Goal: Answer question/provide support: Share knowledge or assist other users

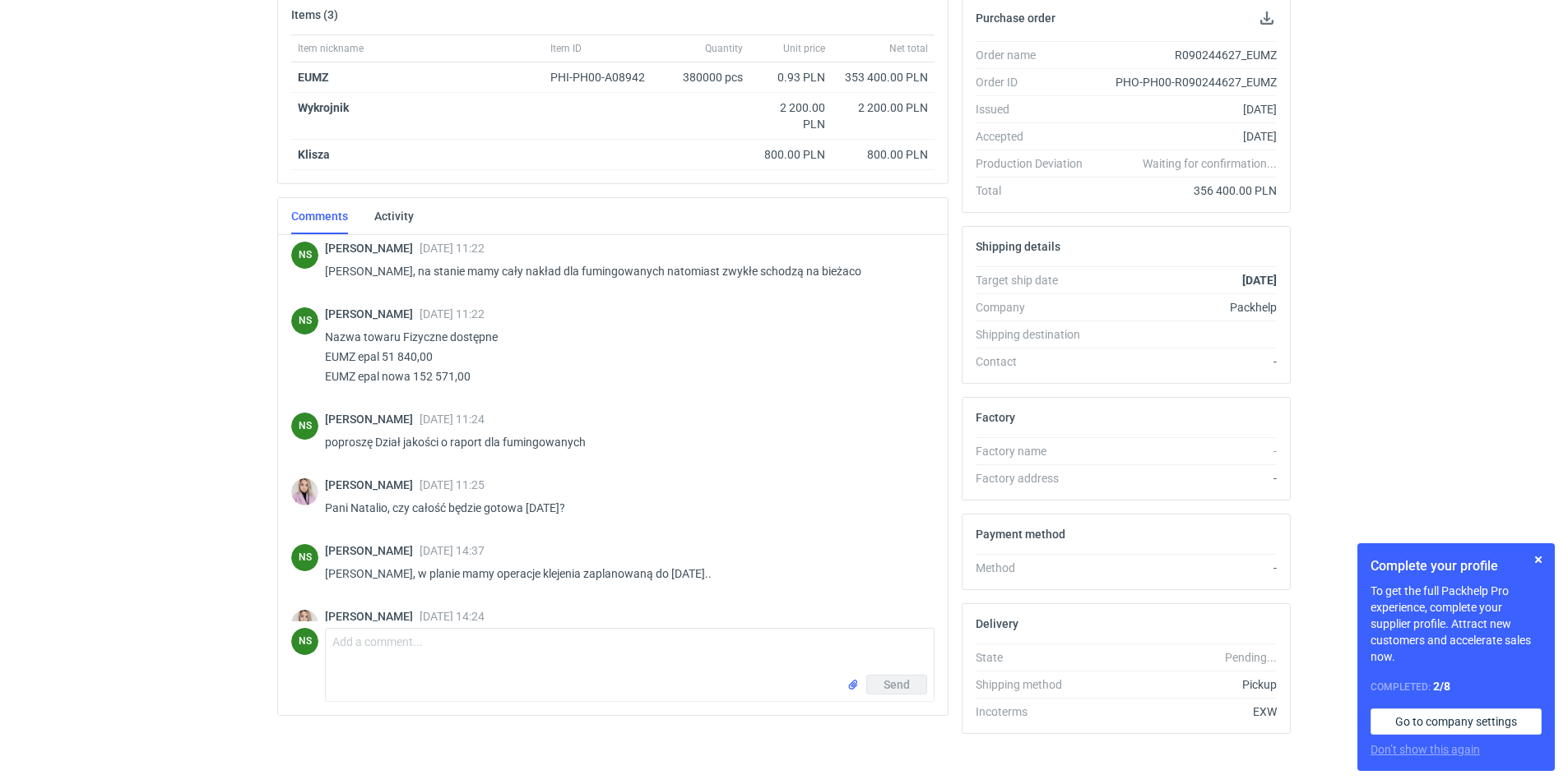
scroll to position [258, 0]
click at [431, 648] on textarea "Comment message" at bounding box center [629, 650] width 608 height 46
type textarea "Babimost"
click at [892, 689] on span "Send" at bounding box center [897, 683] width 26 height 11
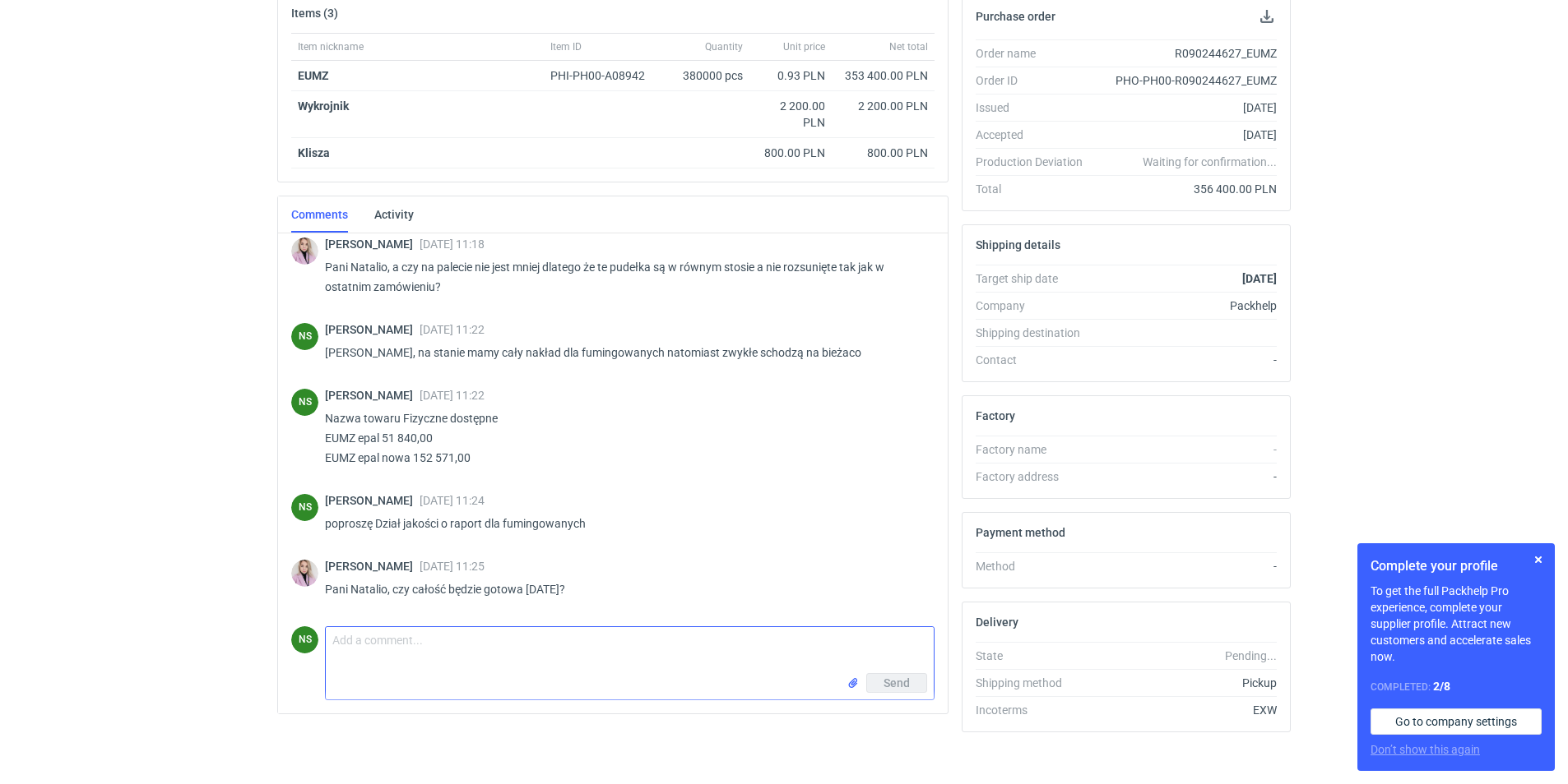
scroll to position [1176, 0]
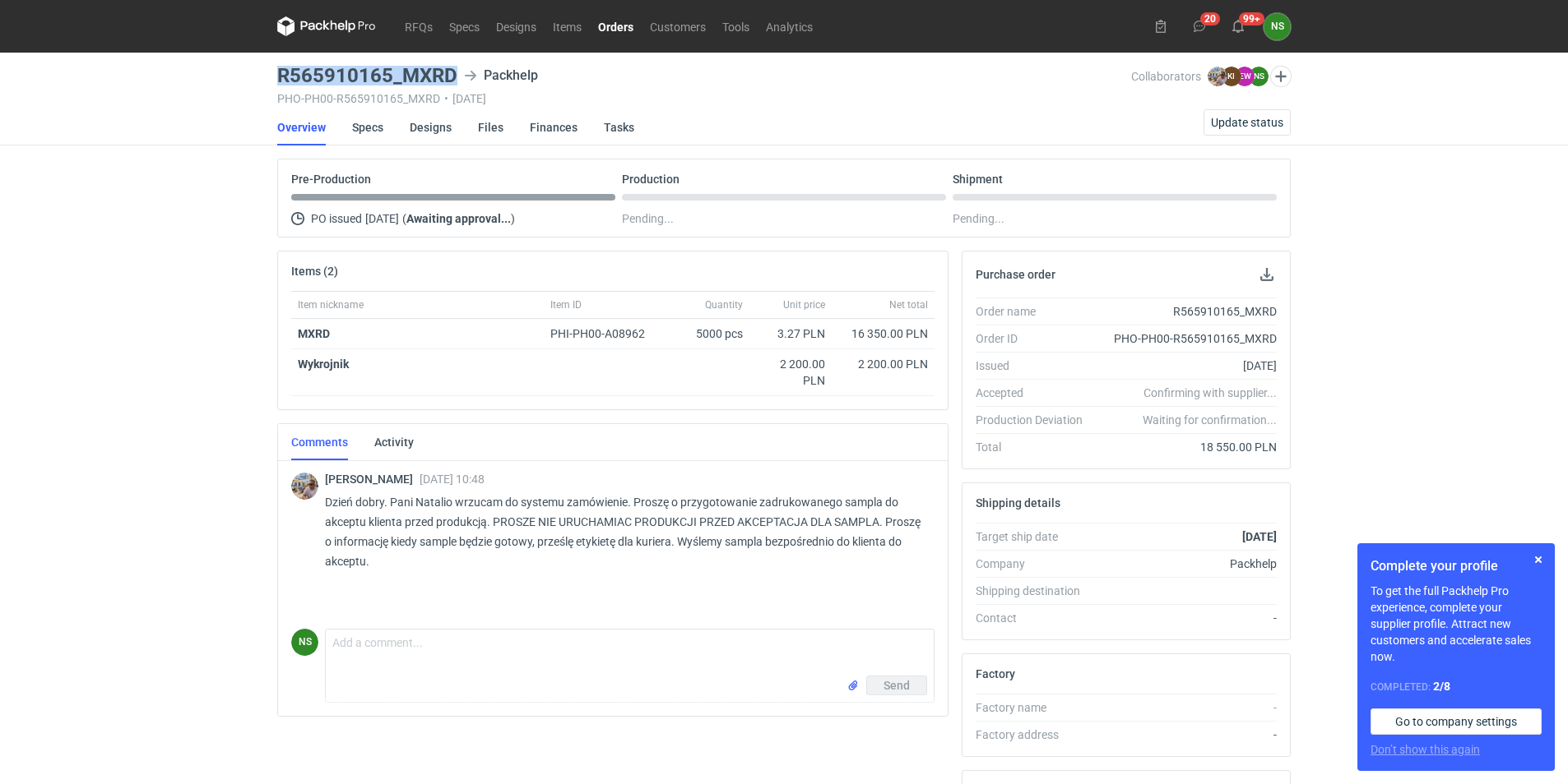
drag, startPoint x: 445, startPoint y: 71, endPoint x: 279, endPoint y: 71, distance: 166.0
click at [279, 71] on h3 "R565910165_MXRD" at bounding box center [368, 75] width 180 height 19
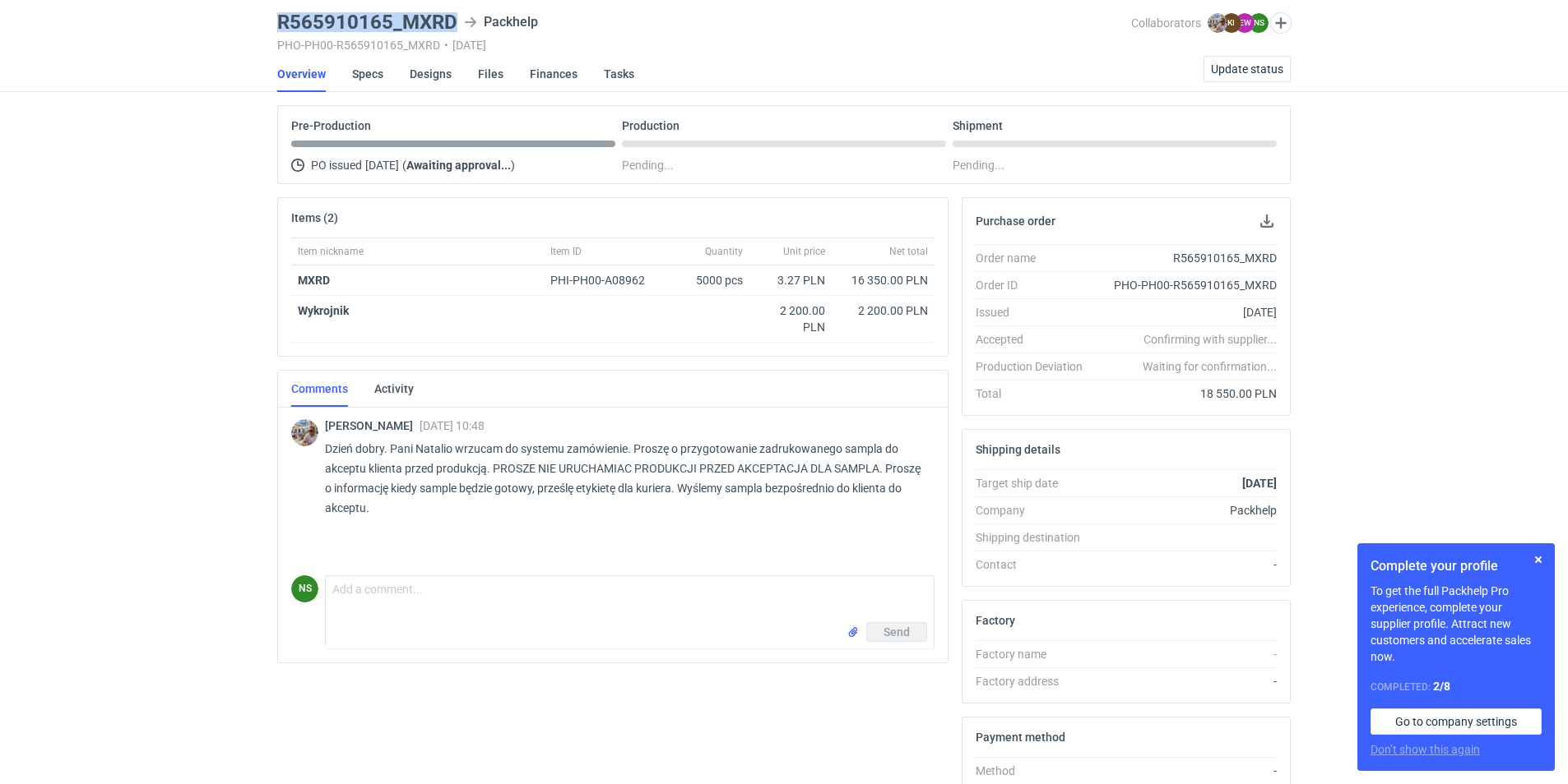
scroll to position [83, 0]
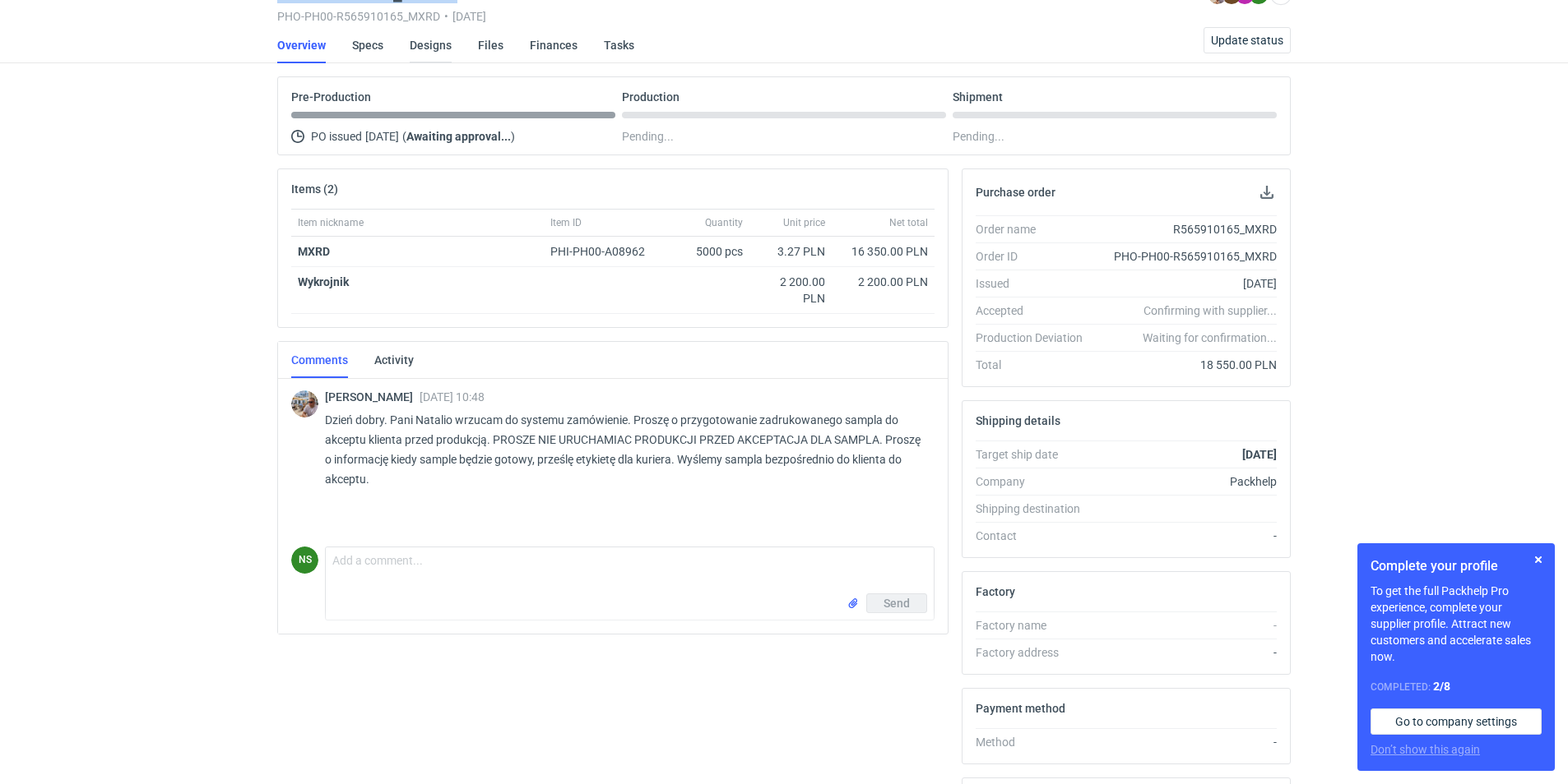
click at [416, 46] on link "Designs" at bounding box center [430, 45] width 42 height 36
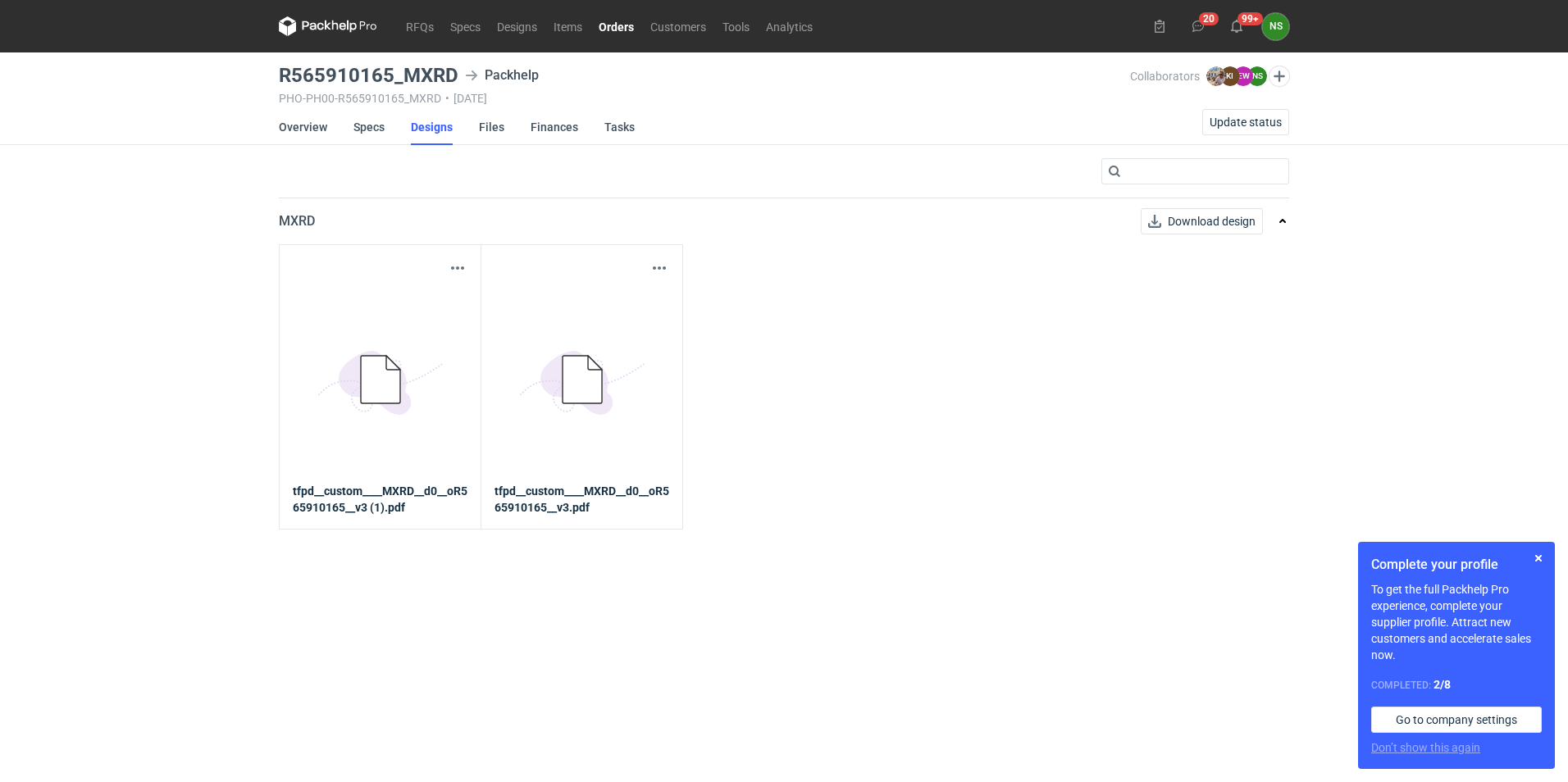
click at [364, 385] on icon at bounding box center [380, 379] width 40 height 47
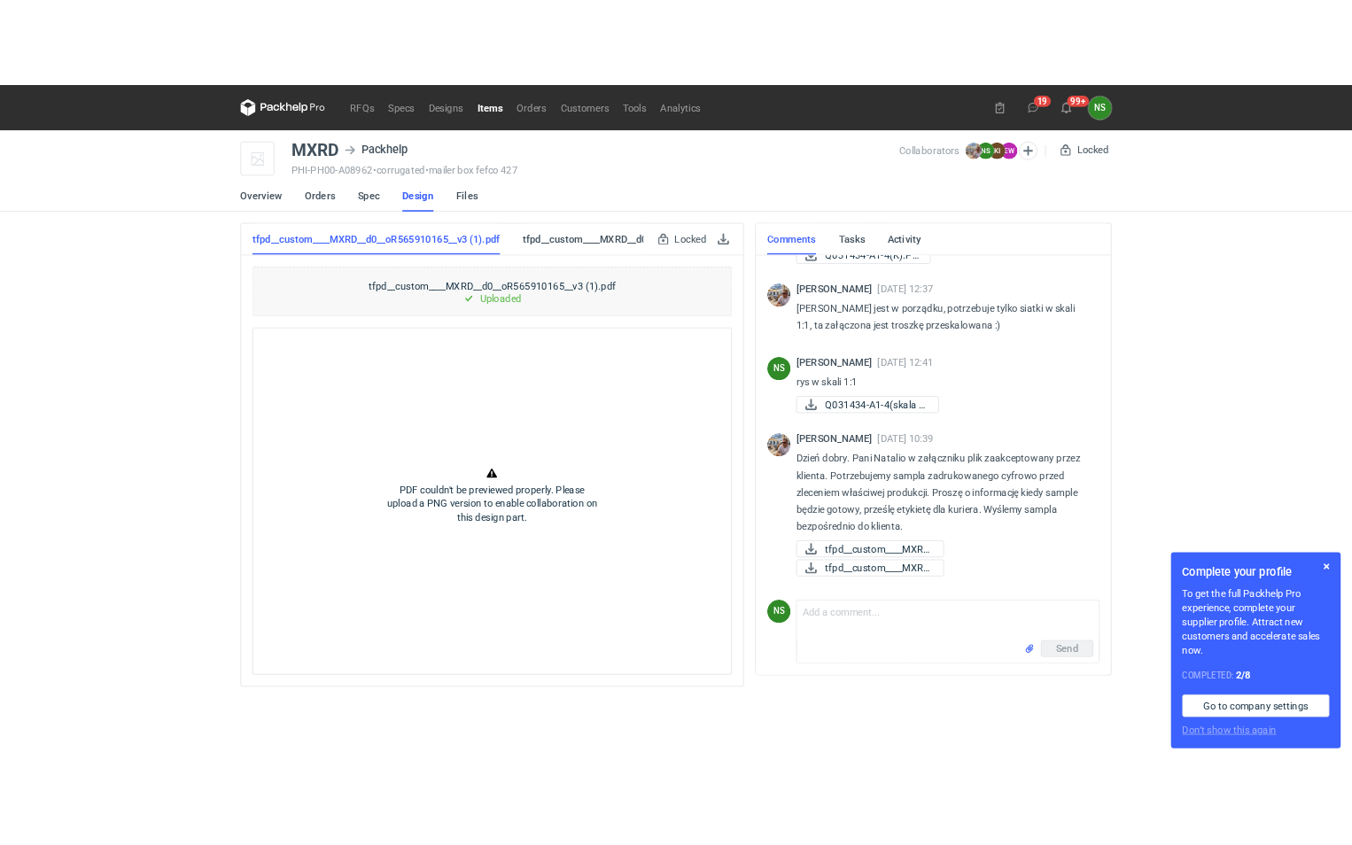
scroll to position [1600, 0]
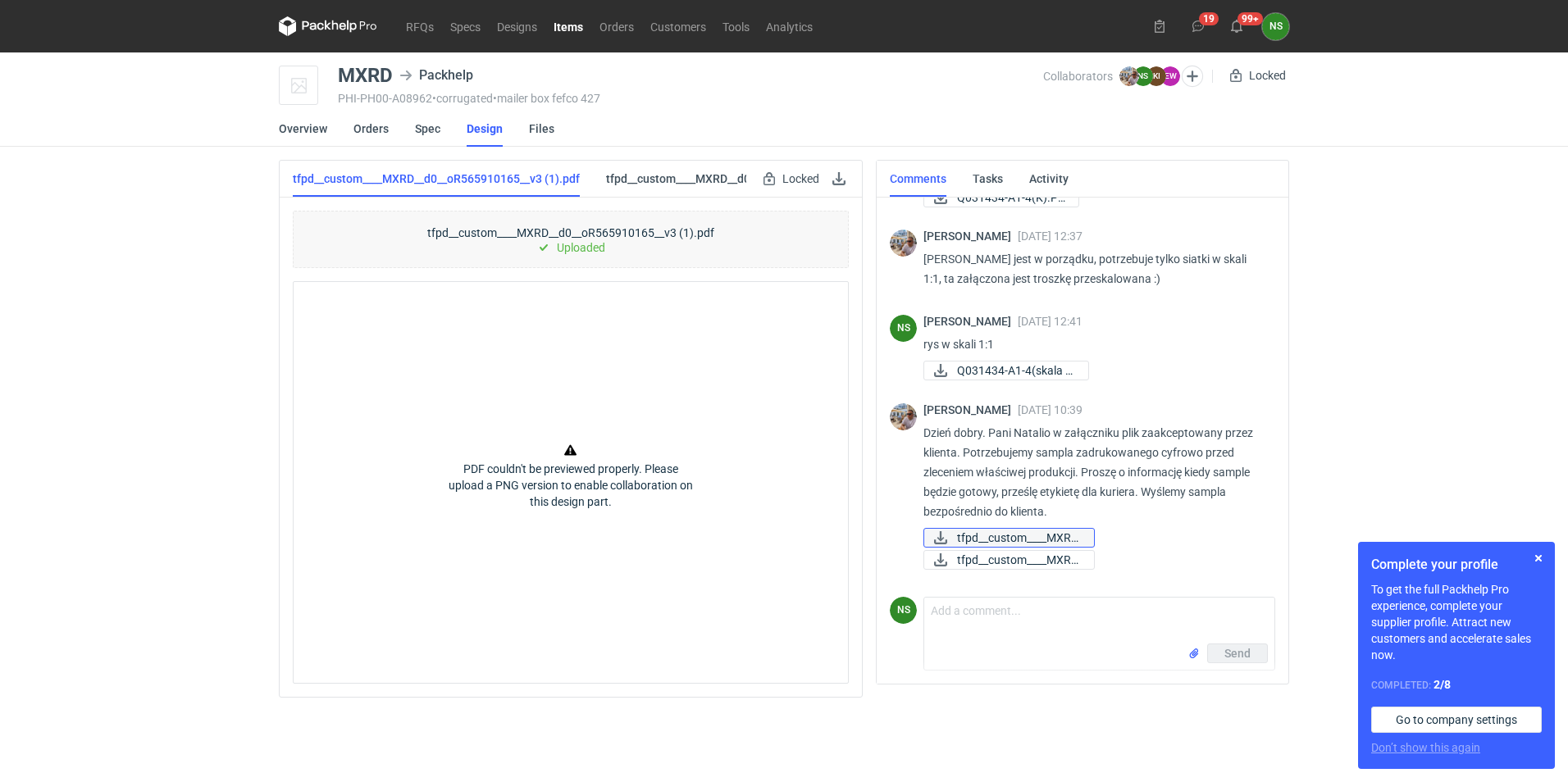
click at [1044, 537] on span "tfpd__custom____MXRD..." at bounding box center [1019, 538] width 124 height 18
click at [1020, 558] on span "tfpd__custom____MXRD..." at bounding box center [1019, 560] width 124 height 18
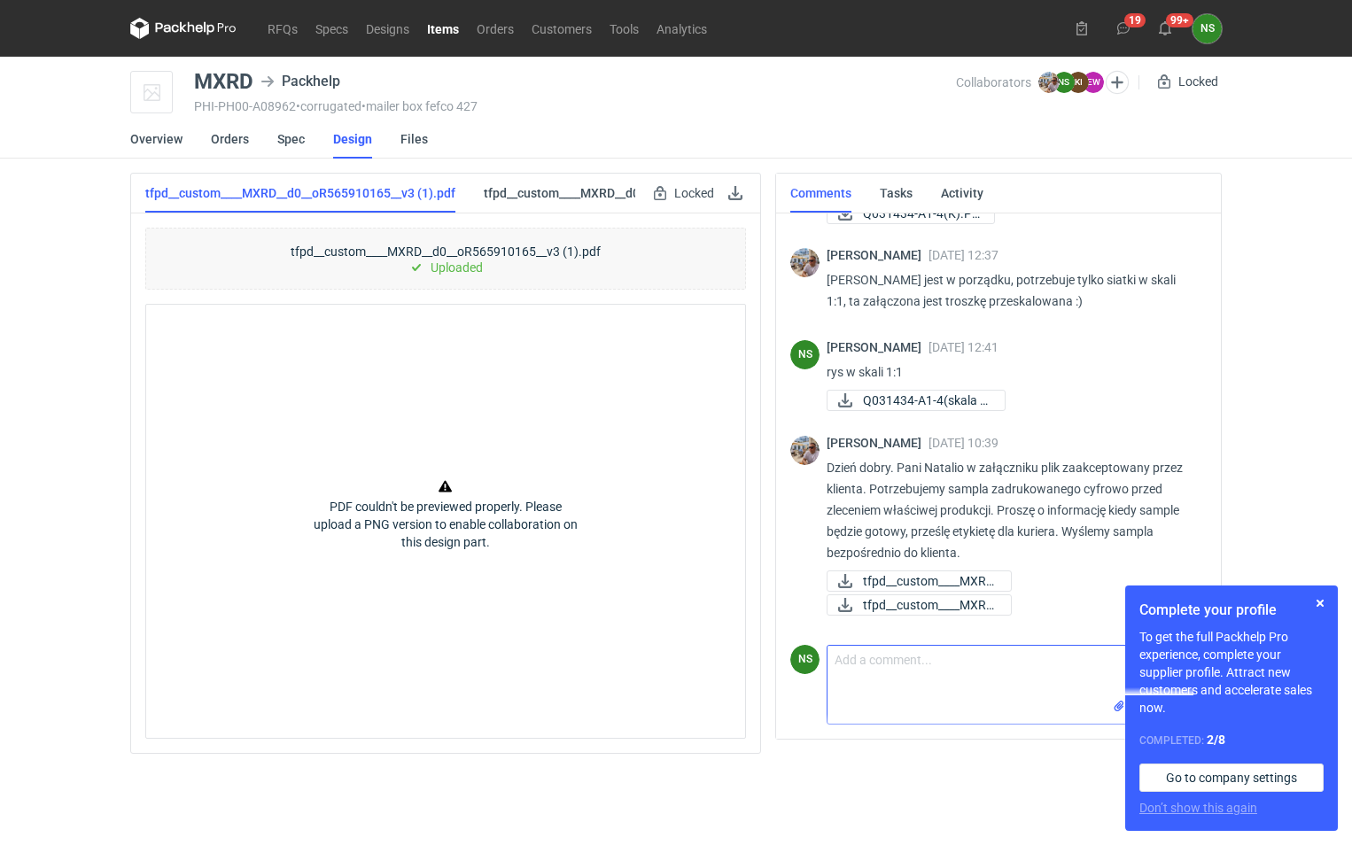
click at [851, 677] on textarea "Comment message" at bounding box center [1017, 671] width 378 height 50
type textarea "[PERSON_NAME],"
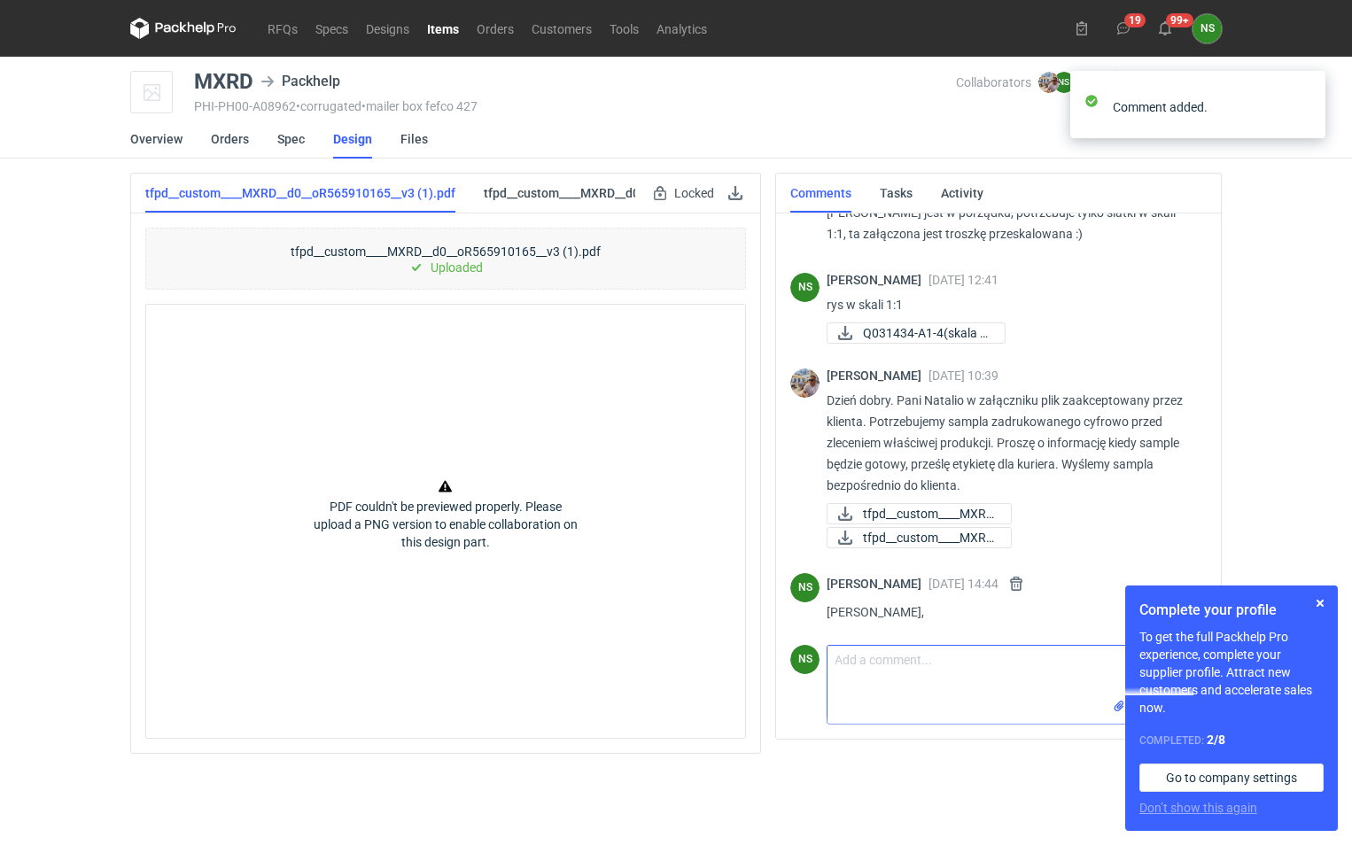
scroll to position [1678, 0]
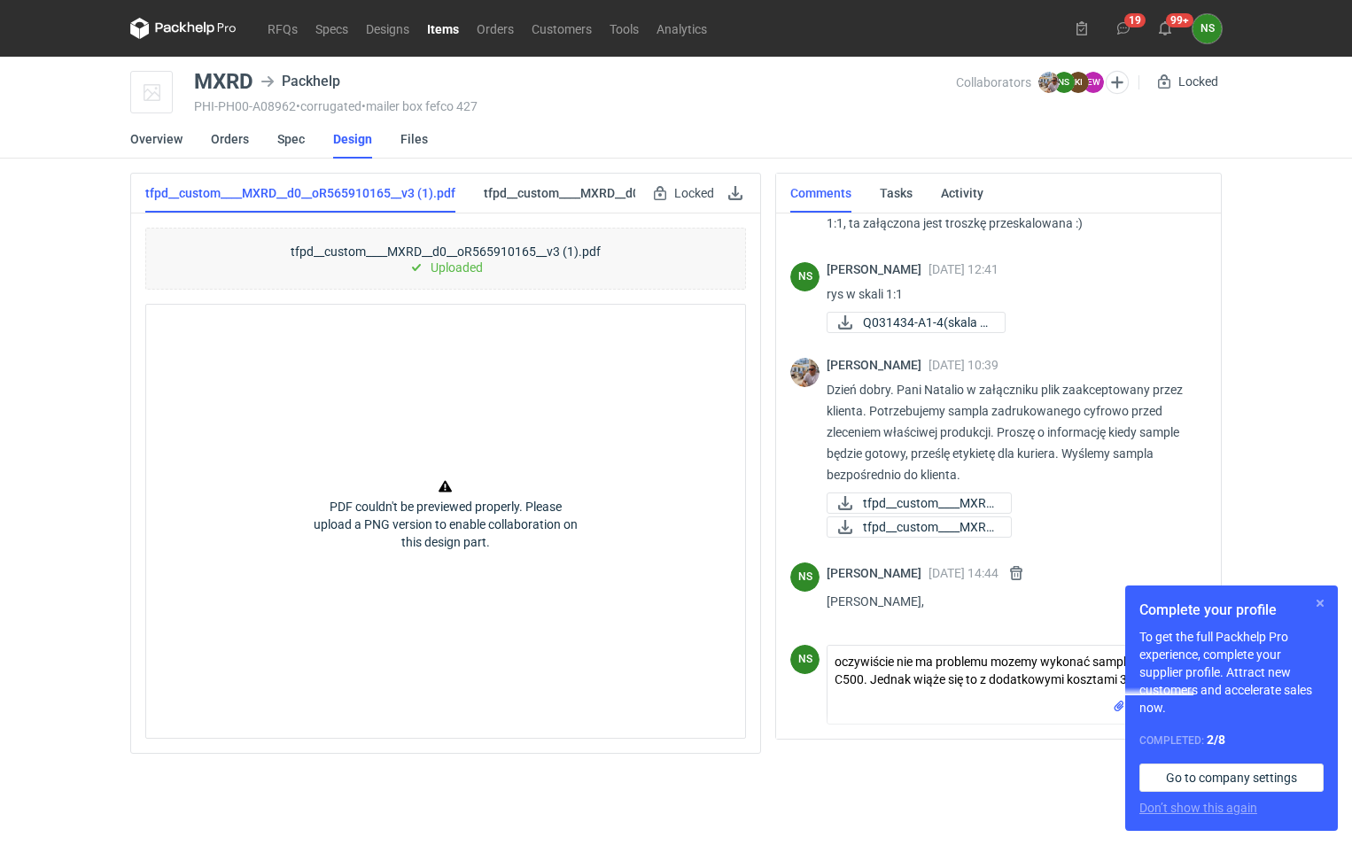
click at [1322, 605] on button "button" at bounding box center [1320, 603] width 21 height 21
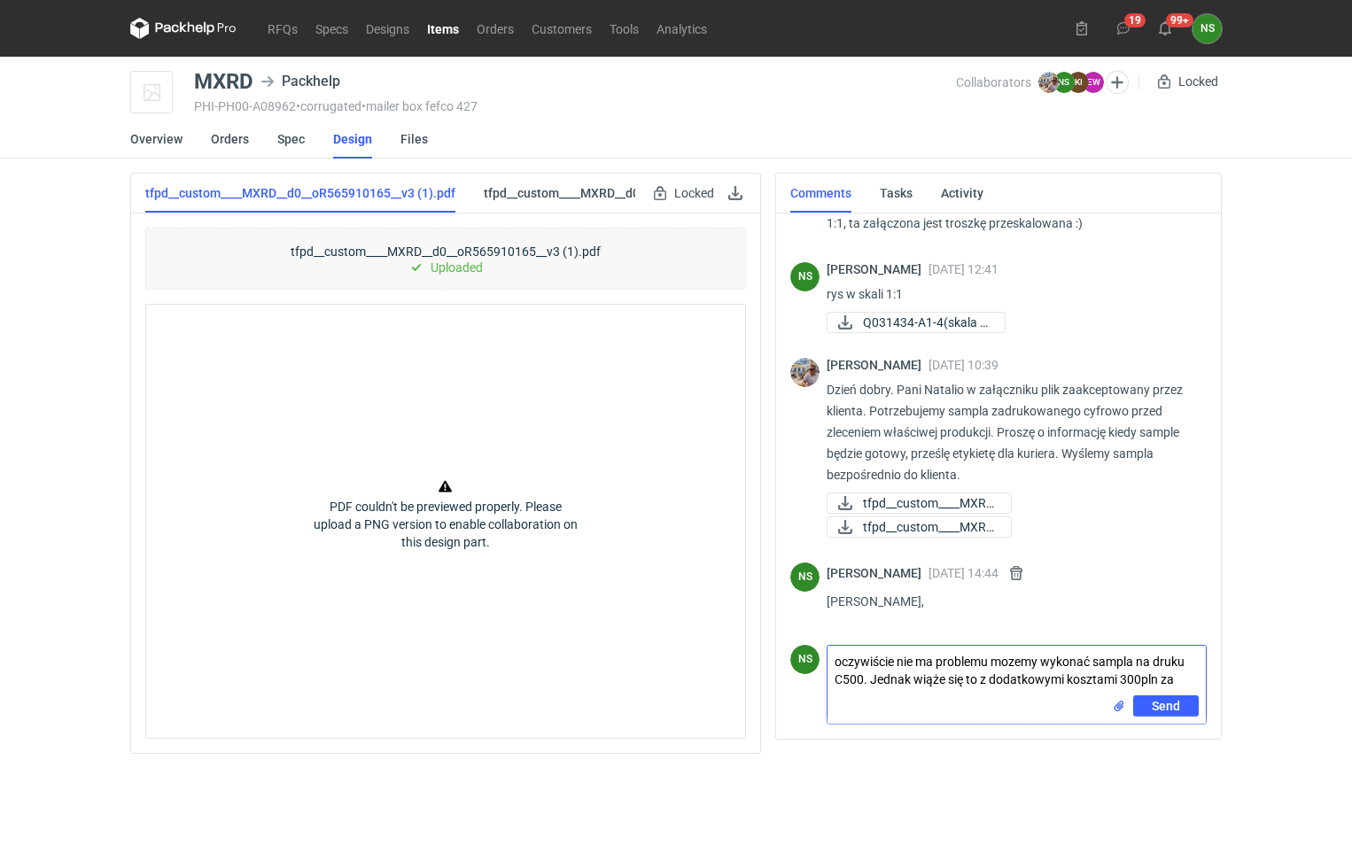
click at [1180, 680] on textarea "oczywiście nie ma problemu mozemy wykonać sampla na druku C500. Jednak wiąże si…" at bounding box center [1017, 671] width 378 height 50
click at [851, 694] on textarea "oczywiście nie ma problemu mozemy wykonać sampla na druku C500. Jednak wiąże si…" at bounding box center [1017, 668] width 378 height 61
click at [872, 689] on textarea "oczywiście nie ma problemu mozemy wykonać sampla na druku C500. Jednak wiąże si…" at bounding box center [1017, 668] width 378 height 61
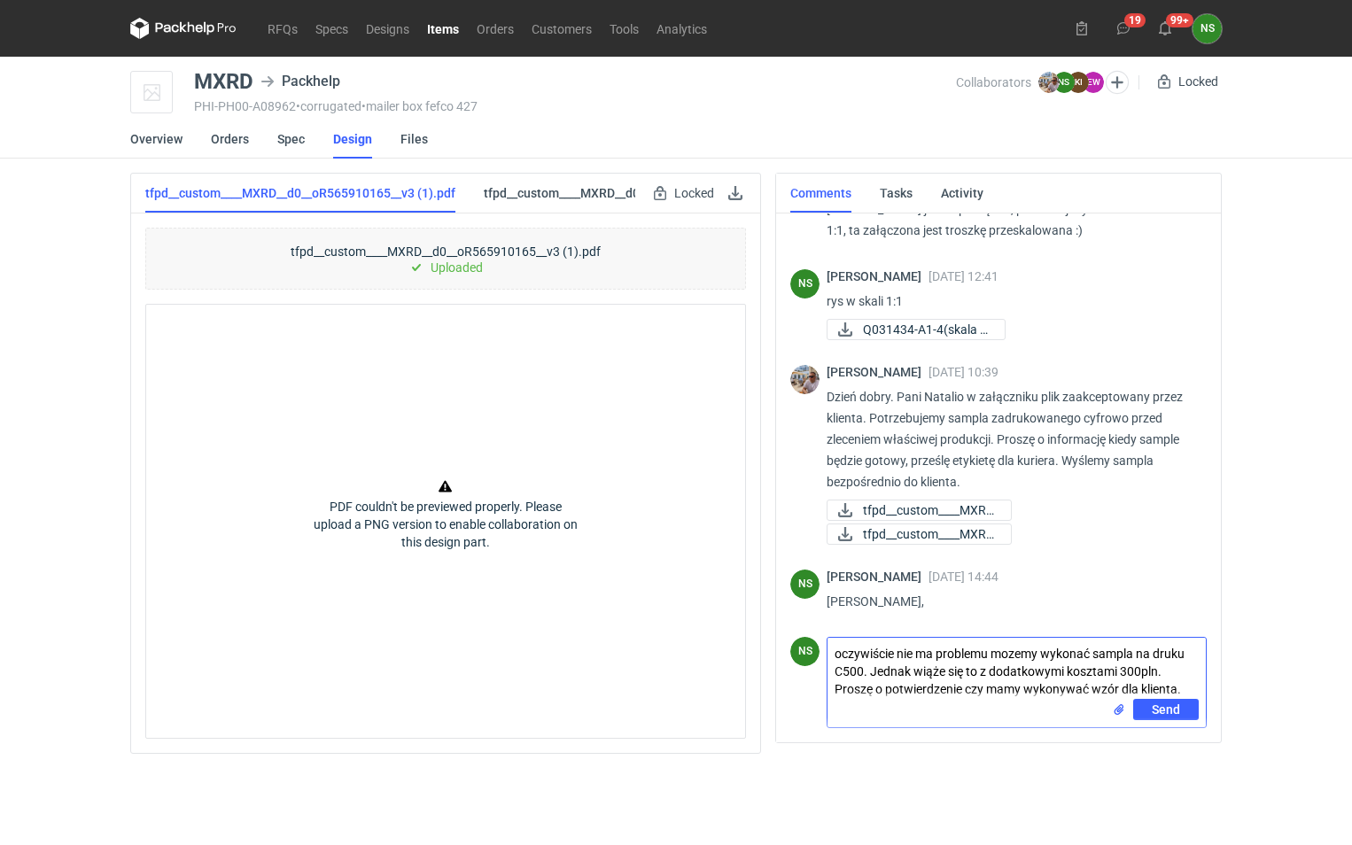
click at [1015, 650] on textarea "oczywiście nie ma problemu mozemy wykonać sampla na druku C500. Jednak wiąże si…" at bounding box center [1017, 668] width 378 height 61
click at [1115, 650] on textarea "oczywiście nie ma problemu możemy wykonać sampla na druku C500. Jednak wiąże si…" at bounding box center [1017, 668] width 378 height 61
type textarea "oczywiście nie ma problemu możemy wykonać sampla na druku C500. Jednak wiąże si…"
click at [1158, 713] on span "Send" at bounding box center [1166, 710] width 28 height 12
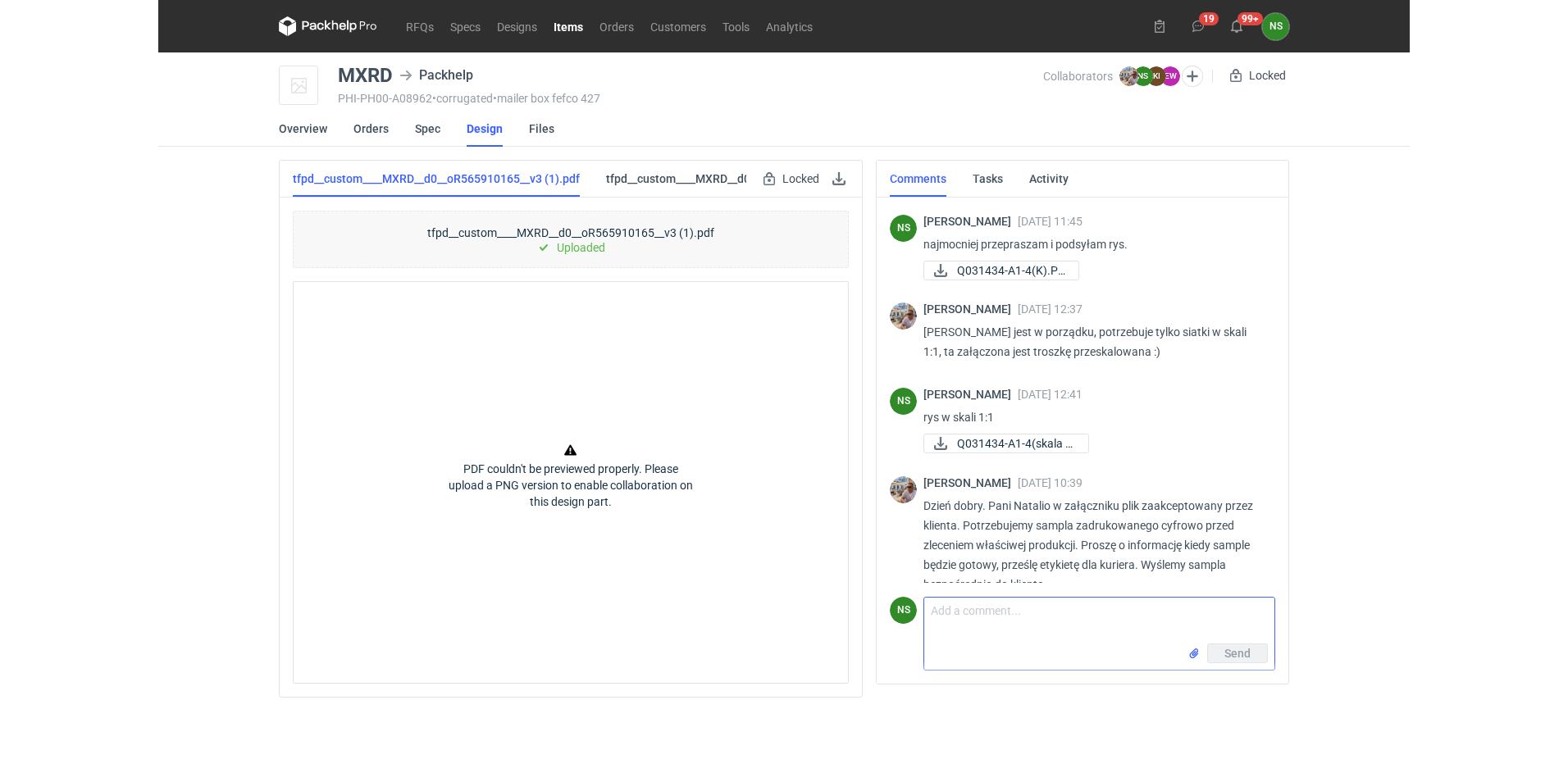
scroll to position [1394, 0]
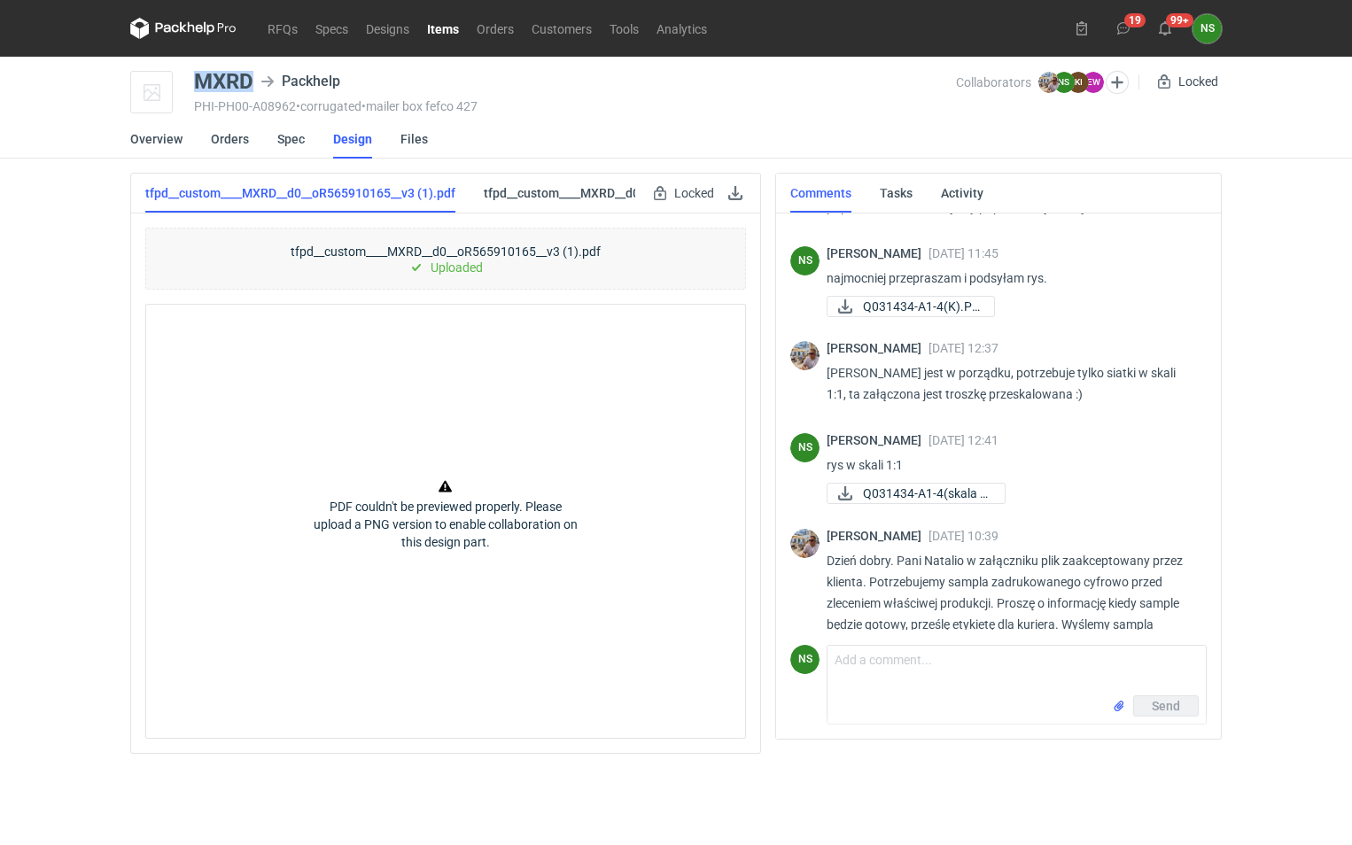
drag, startPoint x: 252, startPoint y: 75, endPoint x: 171, endPoint y: 65, distance: 81.3
click at [171, 65] on main "MXRD Packhelp PHI-PH00-A08962 • corrugated • mailer box fefco 427 Collaborators…" at bounding box center [676, 451] width 1106 height 789
copy div "MXRD"
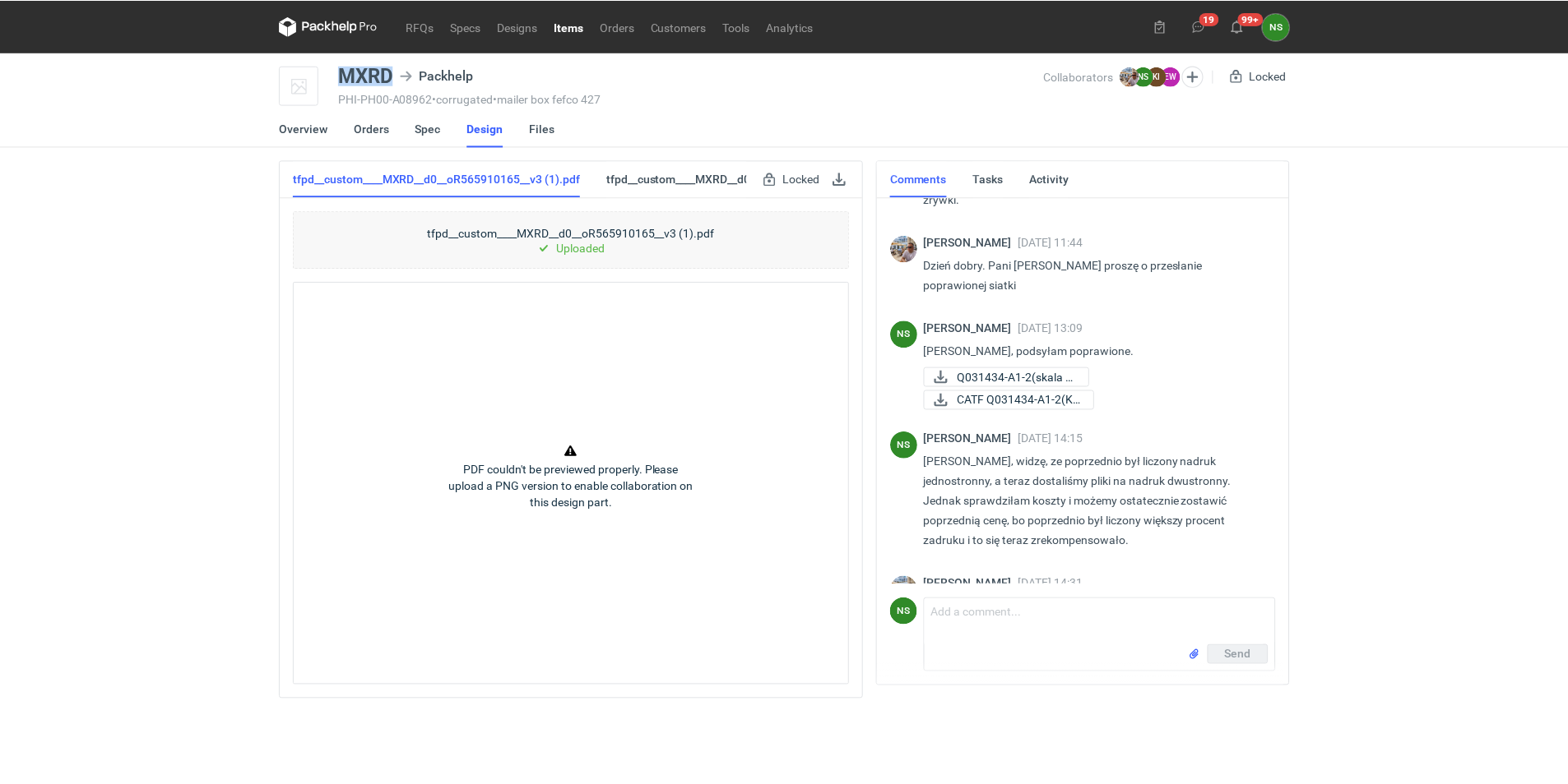
scroll to position [590, 0]
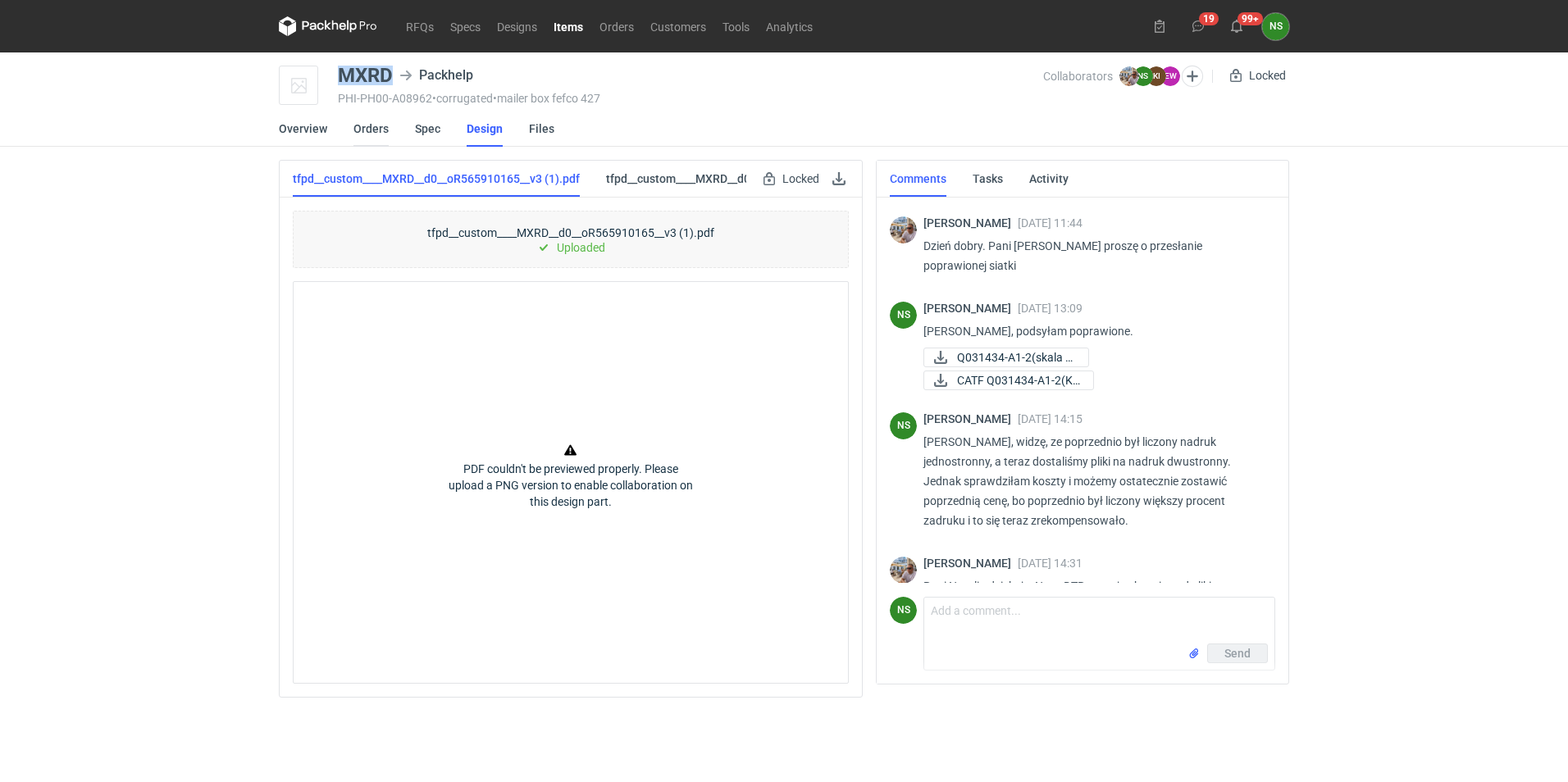
click at [380, 131] on link "Orders" at bounding box center [371, 129] width 35 height 36
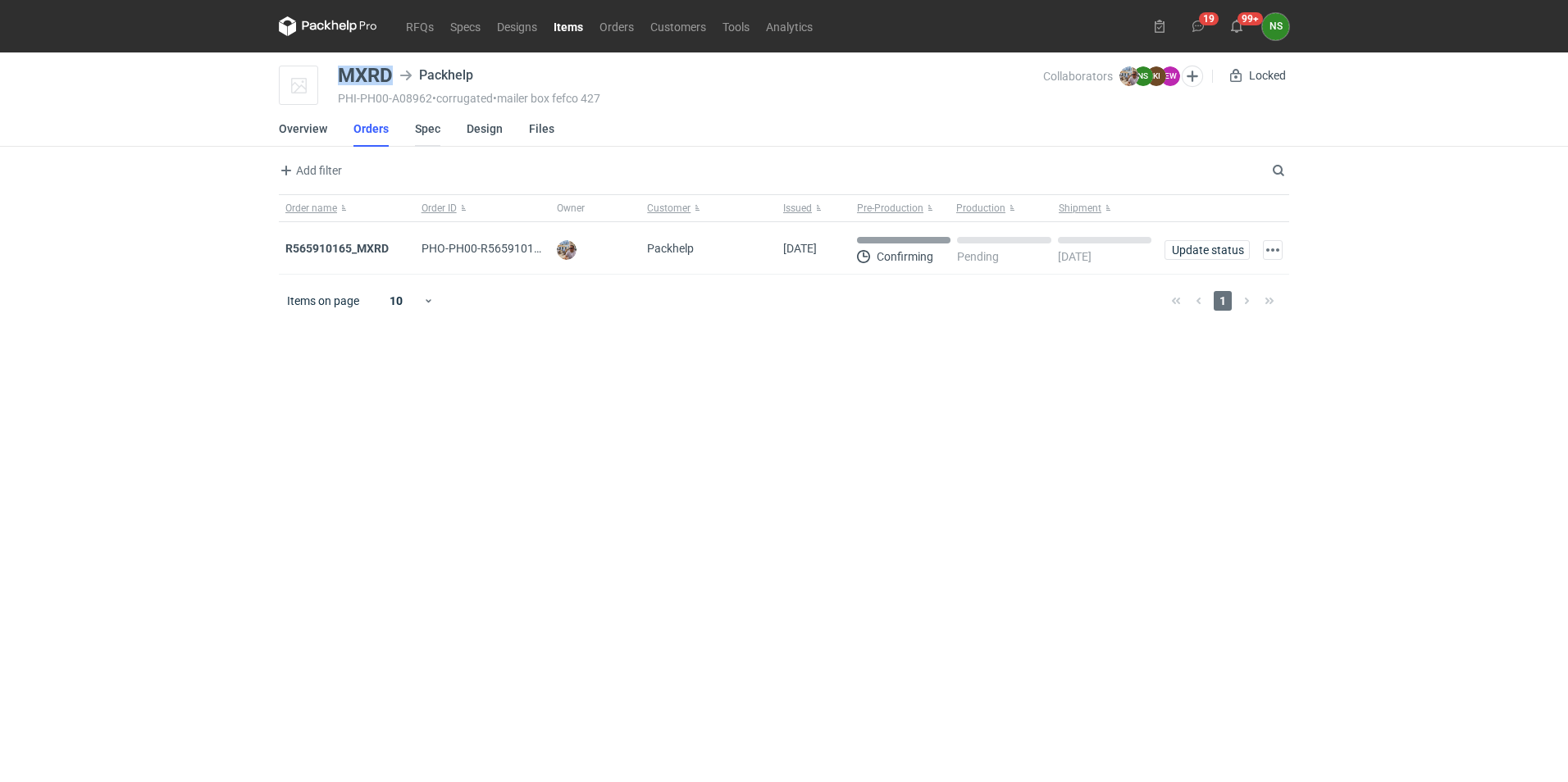
click at [431, 131] on link "Spec" at bounding box center [427, 129] width 25 height 36
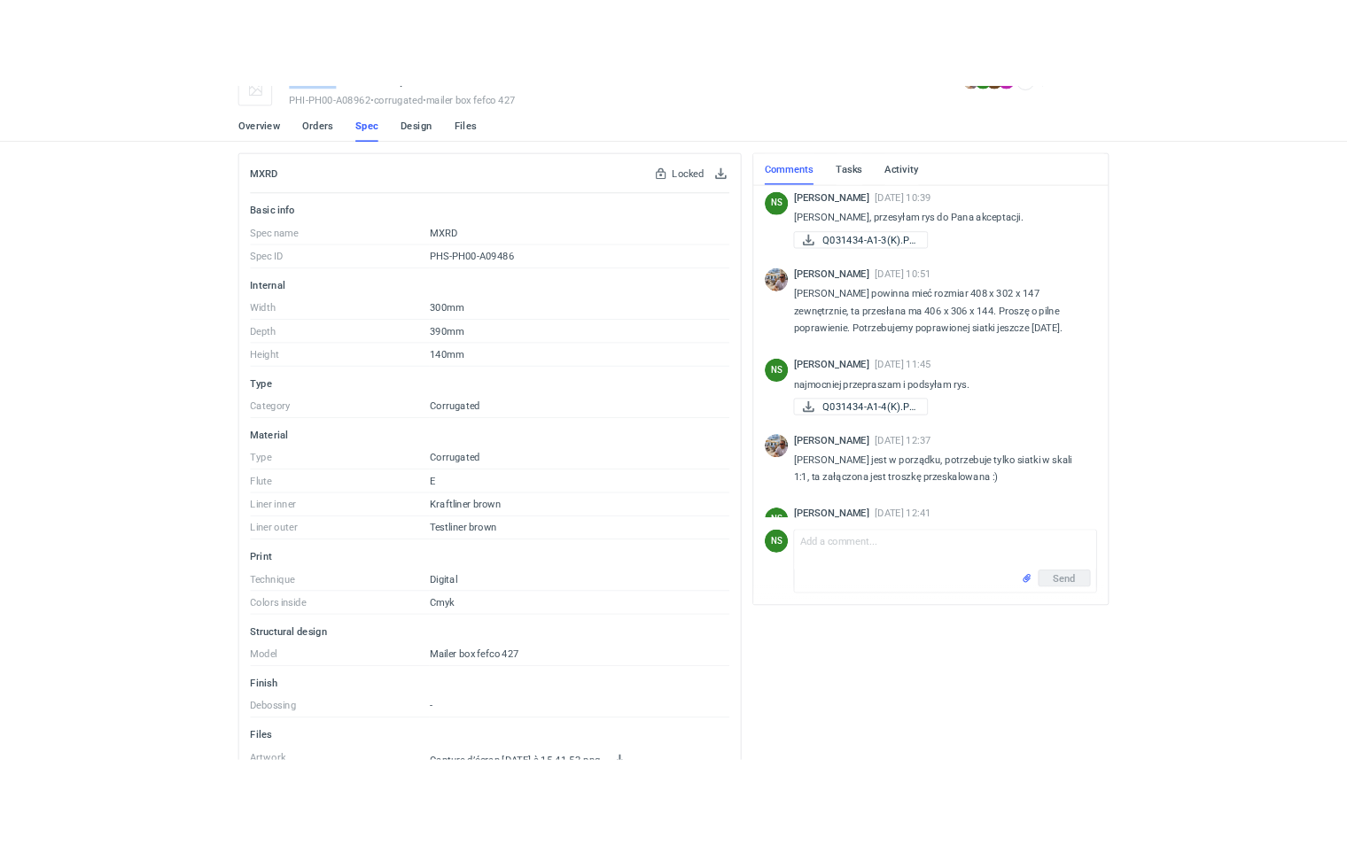
scroll to position [1056, 0]
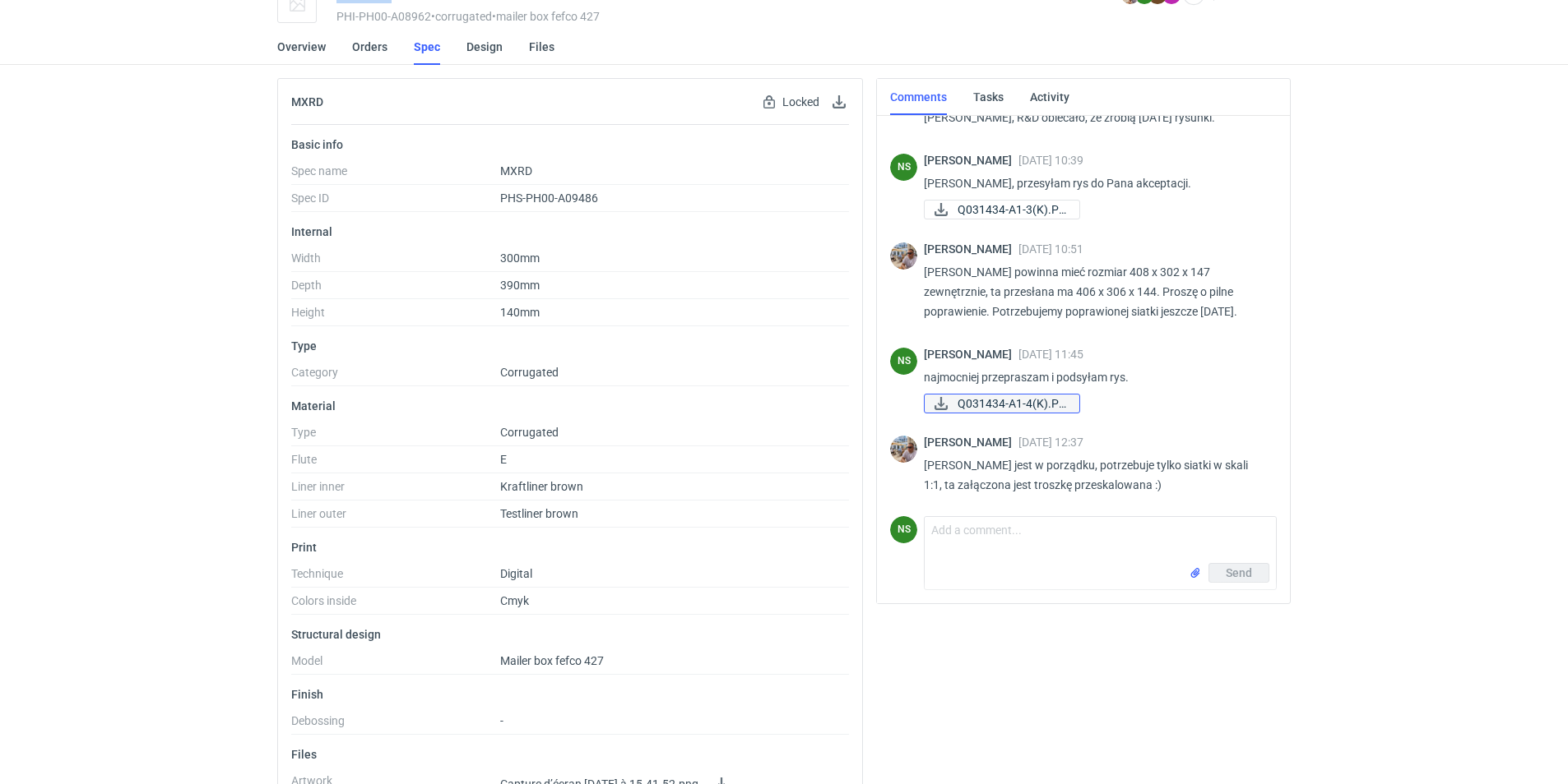
click at [982, 407] on span "Q031434-A1-4(K).PDF" at bounding box center [1012, 403] width 109 height 18
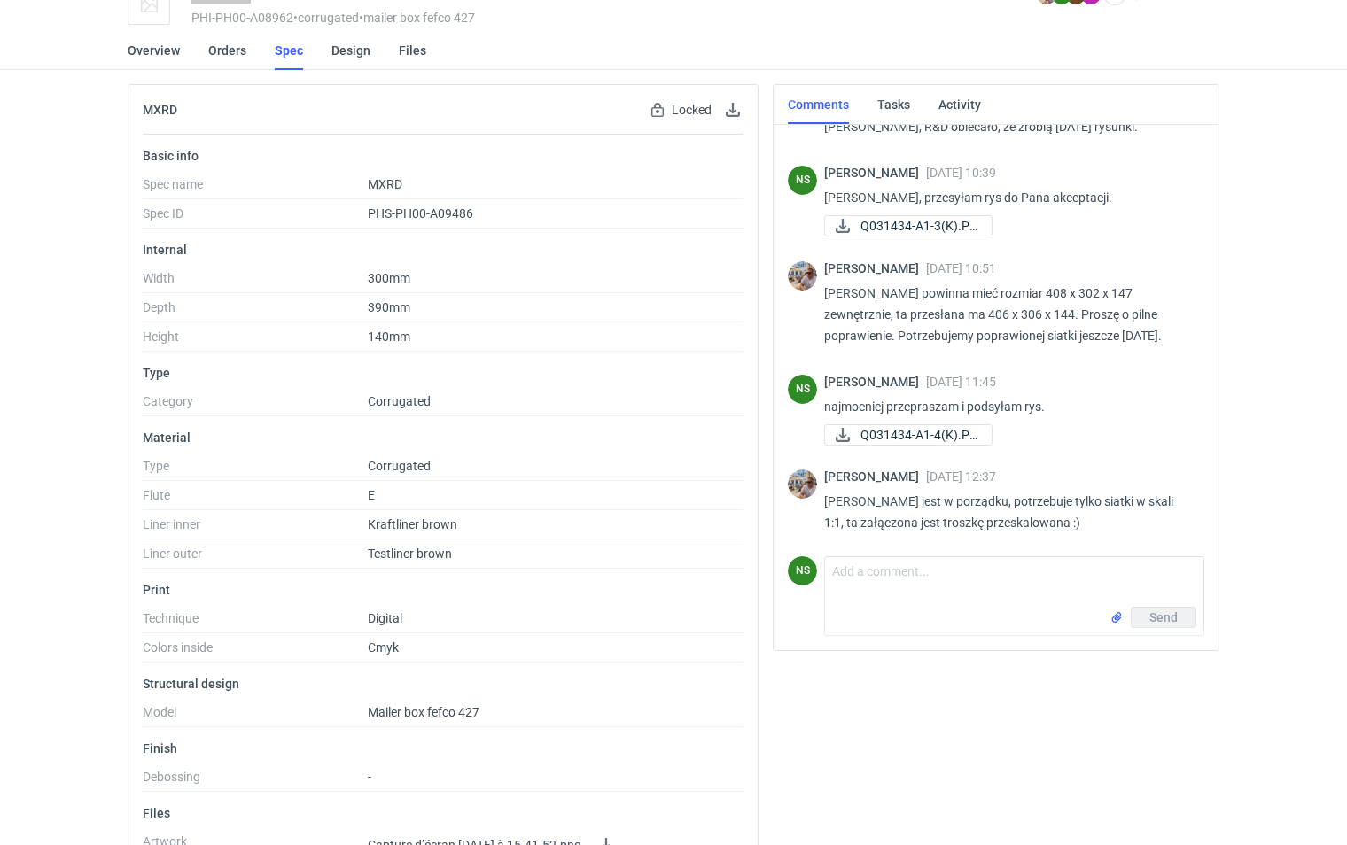
scroll to position [0, 0]
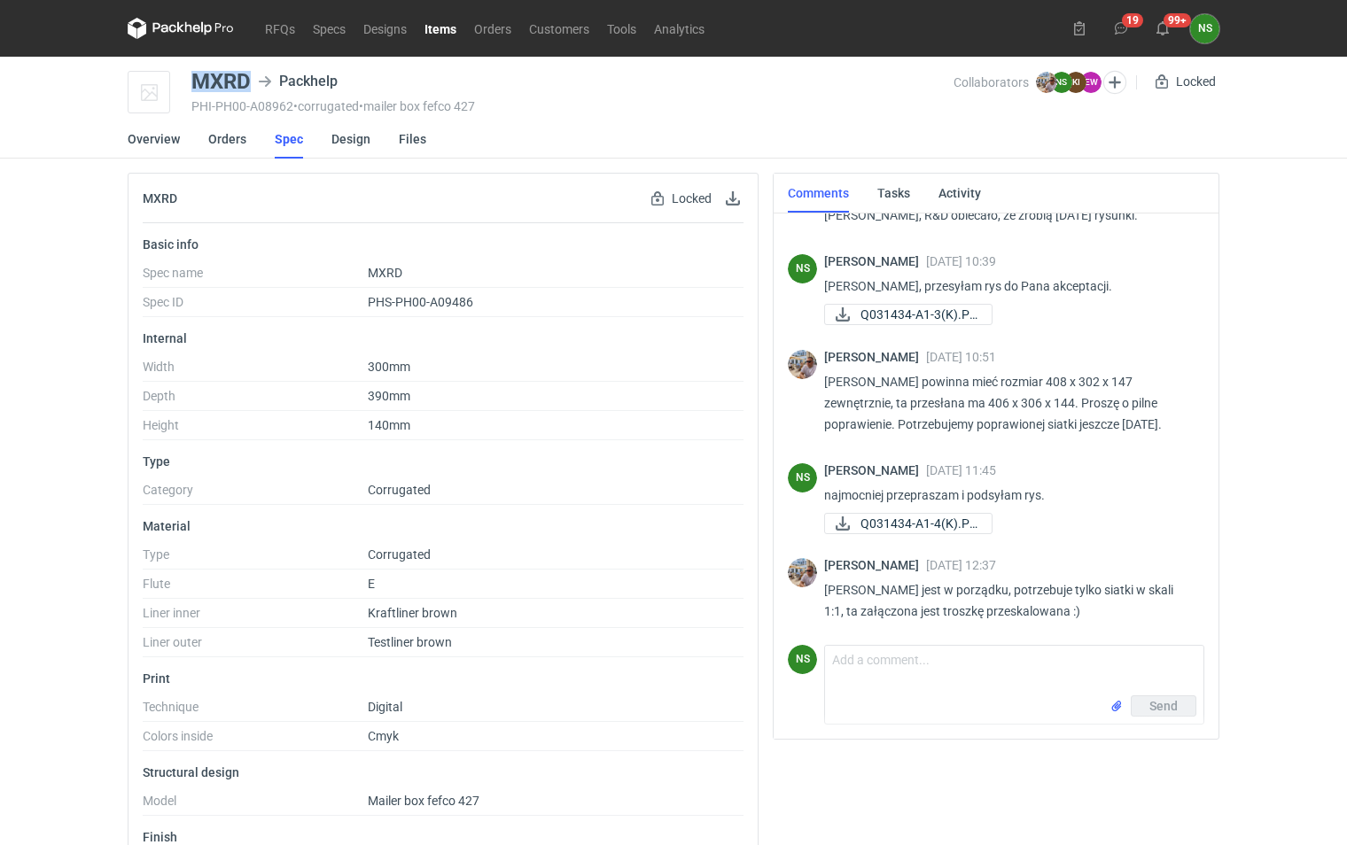
drag, startPoint x: 1197, startPoint y: 526, endPoint x: 1195, endPoint y: 612, distance: 86.0
click at [1195, 612] on div "NS [PERSON_NAME] [DATE] 08:02 Prośba o akcept jeśli wszystko jest ok :) pozdraw…" at bounding box center [996, 420] width 416 height 420
drag, startPoint x: 1195, startPoint y: 612, endPoint x: 1100, endPoint y: 549, distance: 115.0
click at [1100, 549] on div "[PERSON_NAME] [DATE] 12:37 [PERSON_NAME] jest w porządku, potrzebuje tylko siat…" at bounding box center [996, 594] width 416 height 92
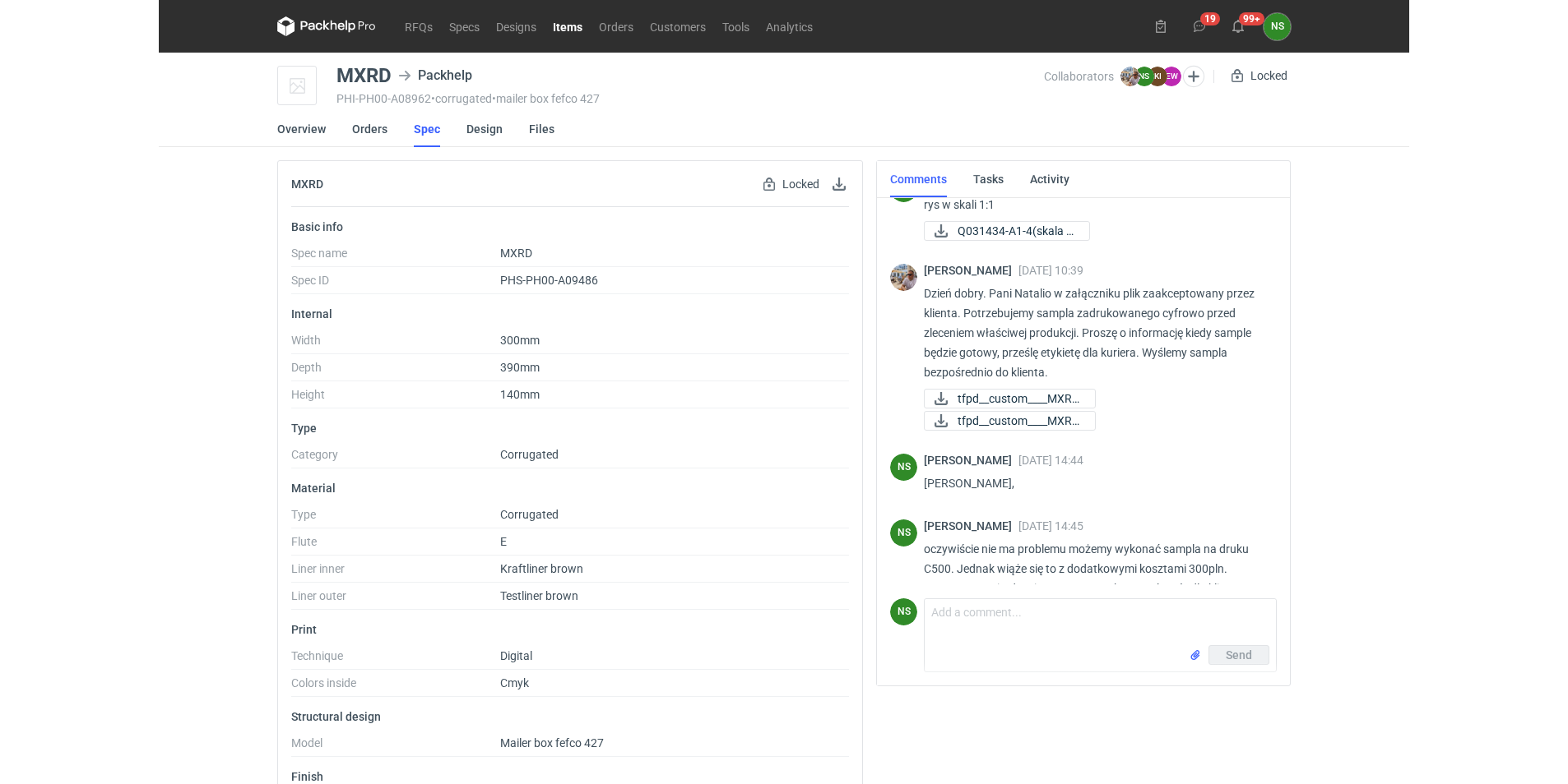
scroll to position [1439, 0]
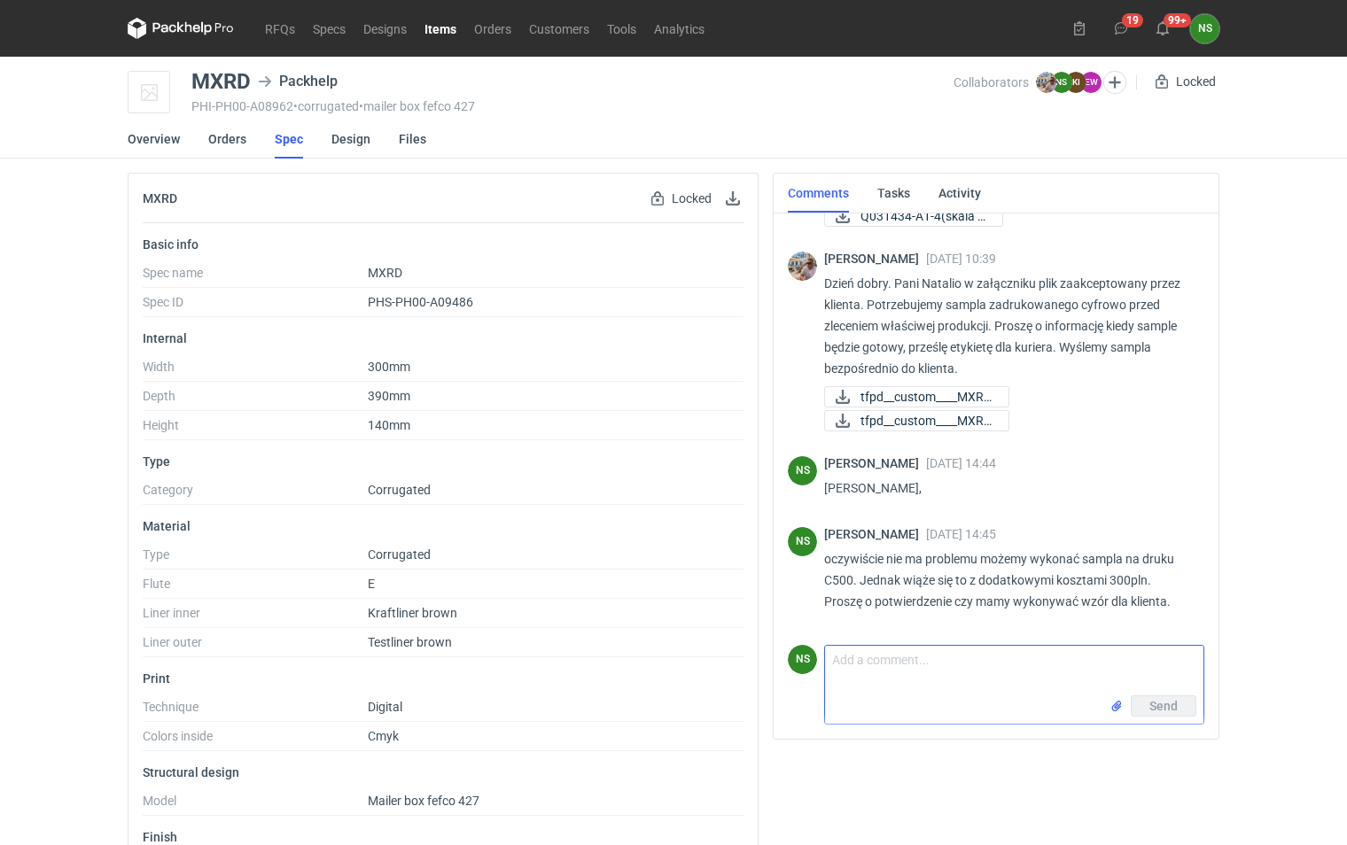
click at [952, 668] on textarea "Comment message" at bounding box center [1014, 671] width 378 height 50
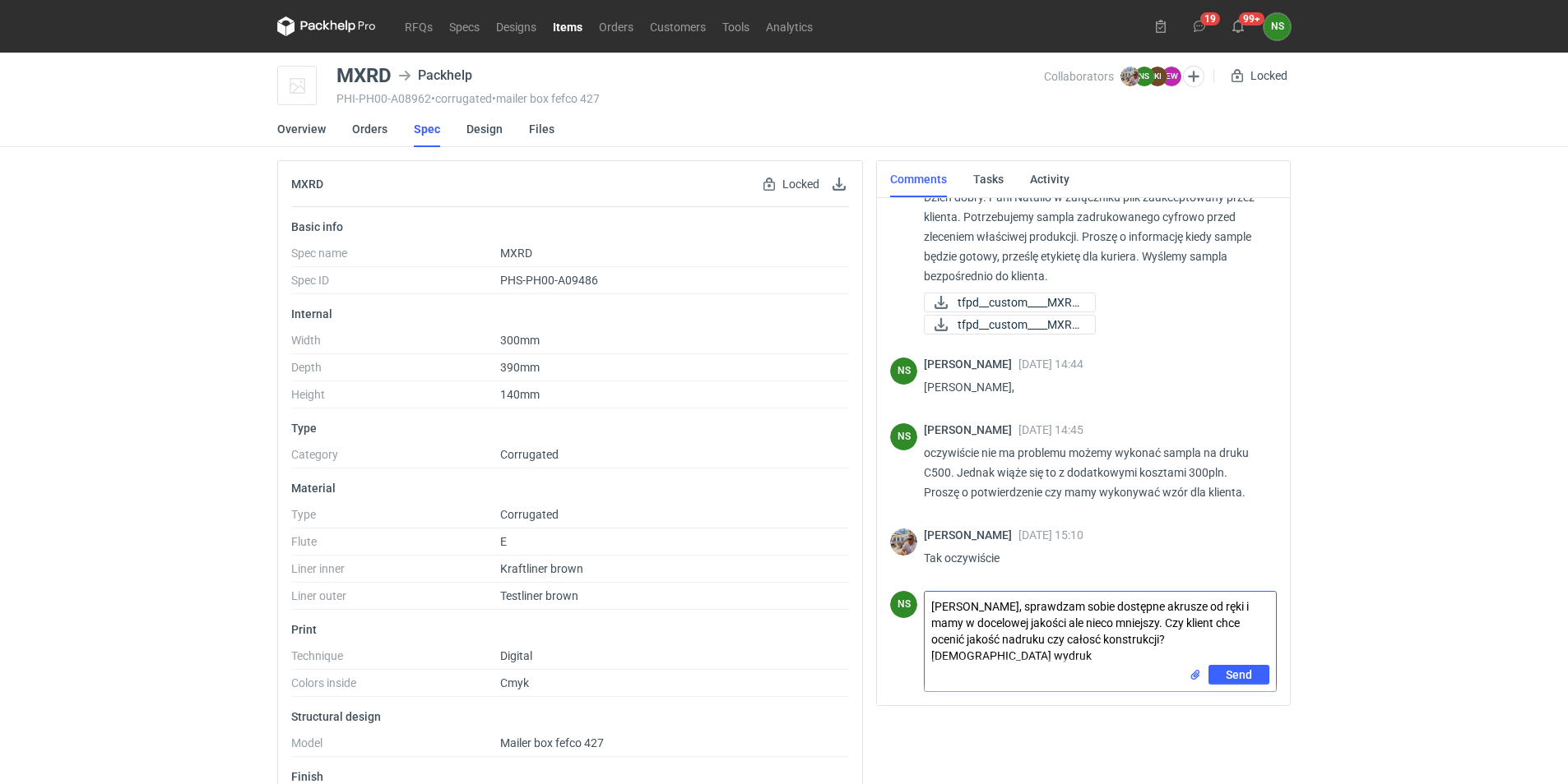
scroll to position [0, 0]
type textarea "[PERSON_NAME], sprawdzam sobie dostępne akrusze od ręki i mamy w docelowej jako…"
click at [1220, 679] on button "Send" at bounding box center [1239, 675] width 61 height 19
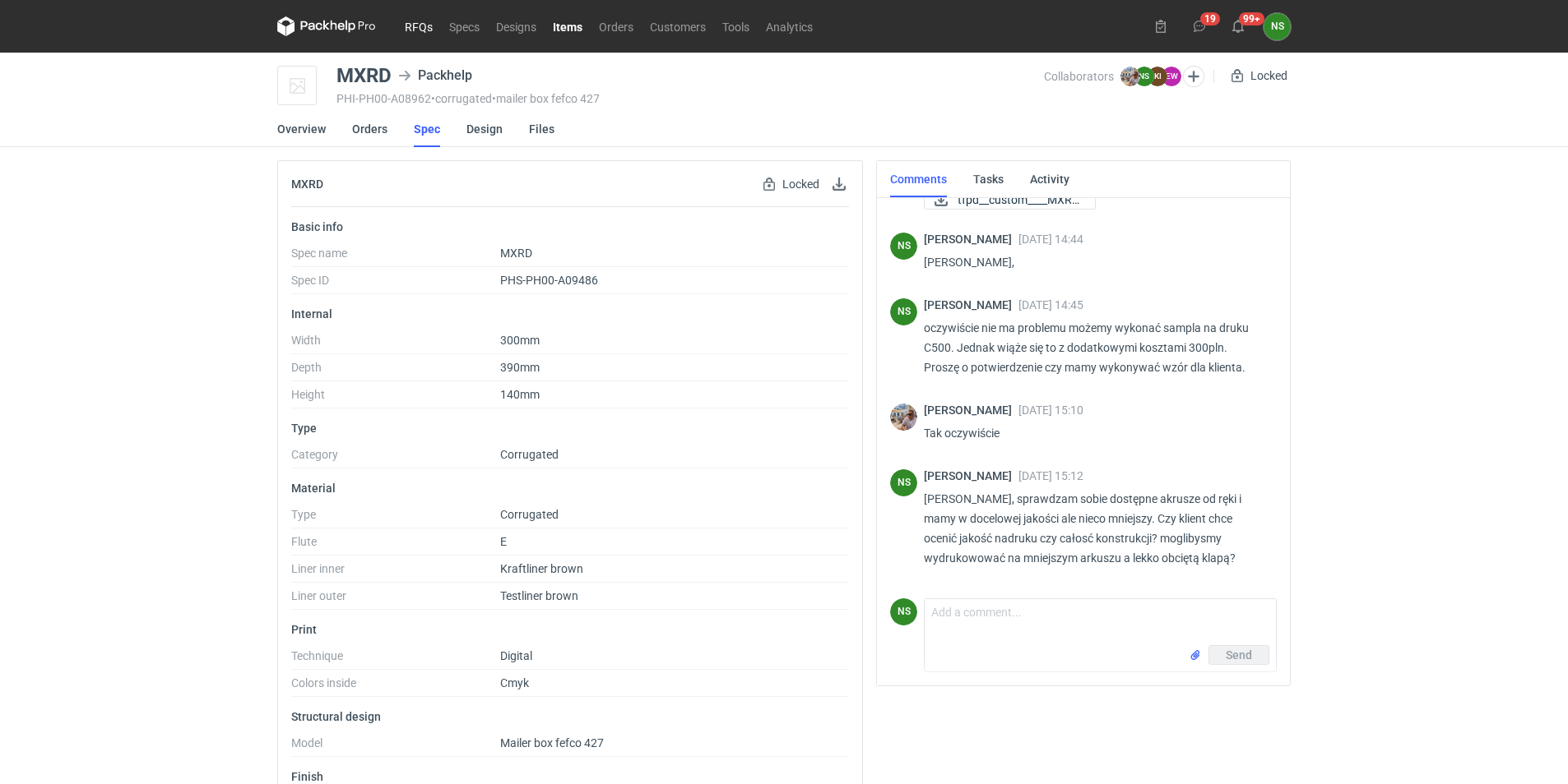
click at [408, 22] on link "RFQs" at bounding box center [419, 26] width 45 height 19
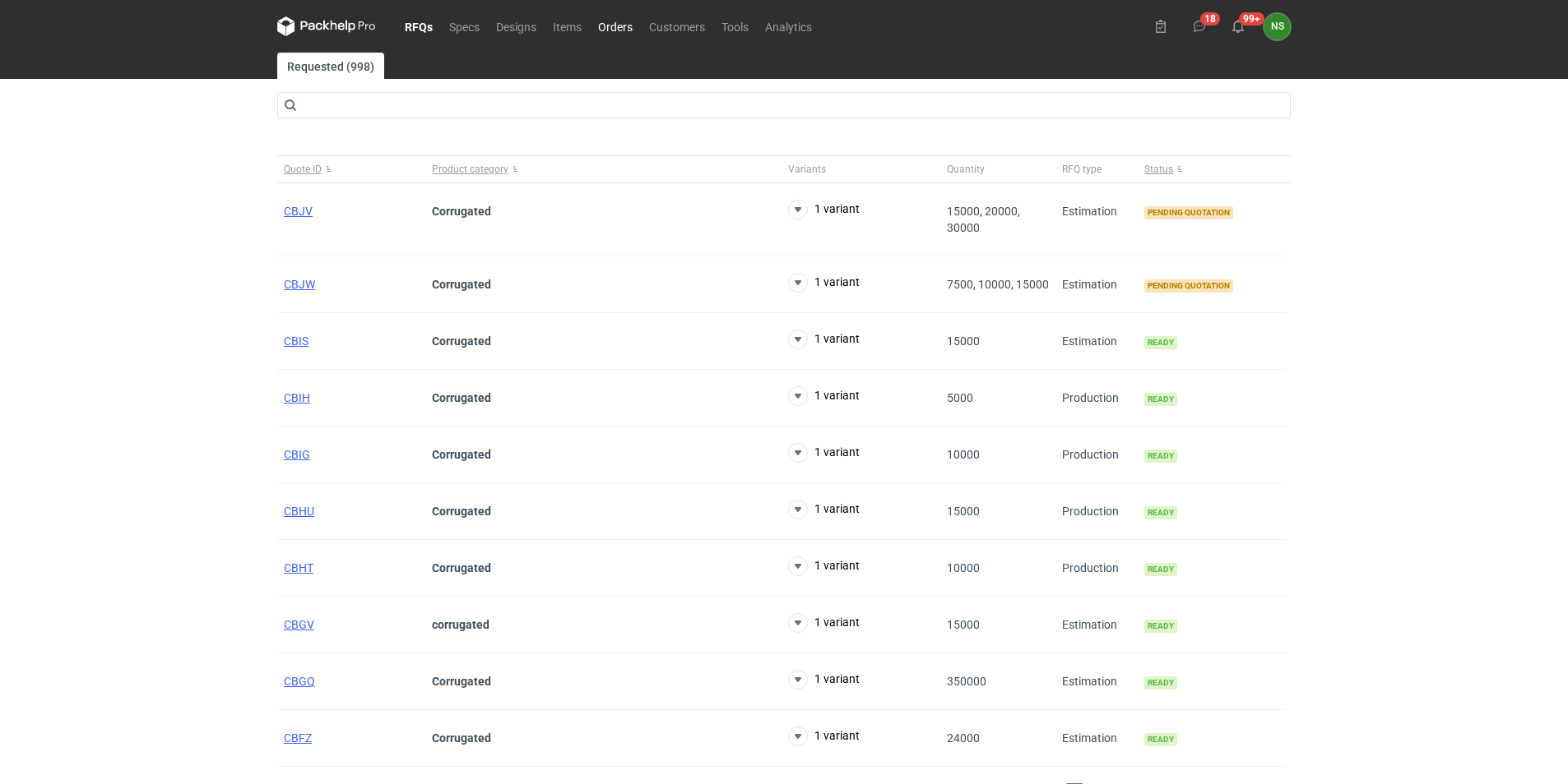
click at [620, 25] on link "Orders" at bounding box center [615, 26] width 51 height 19
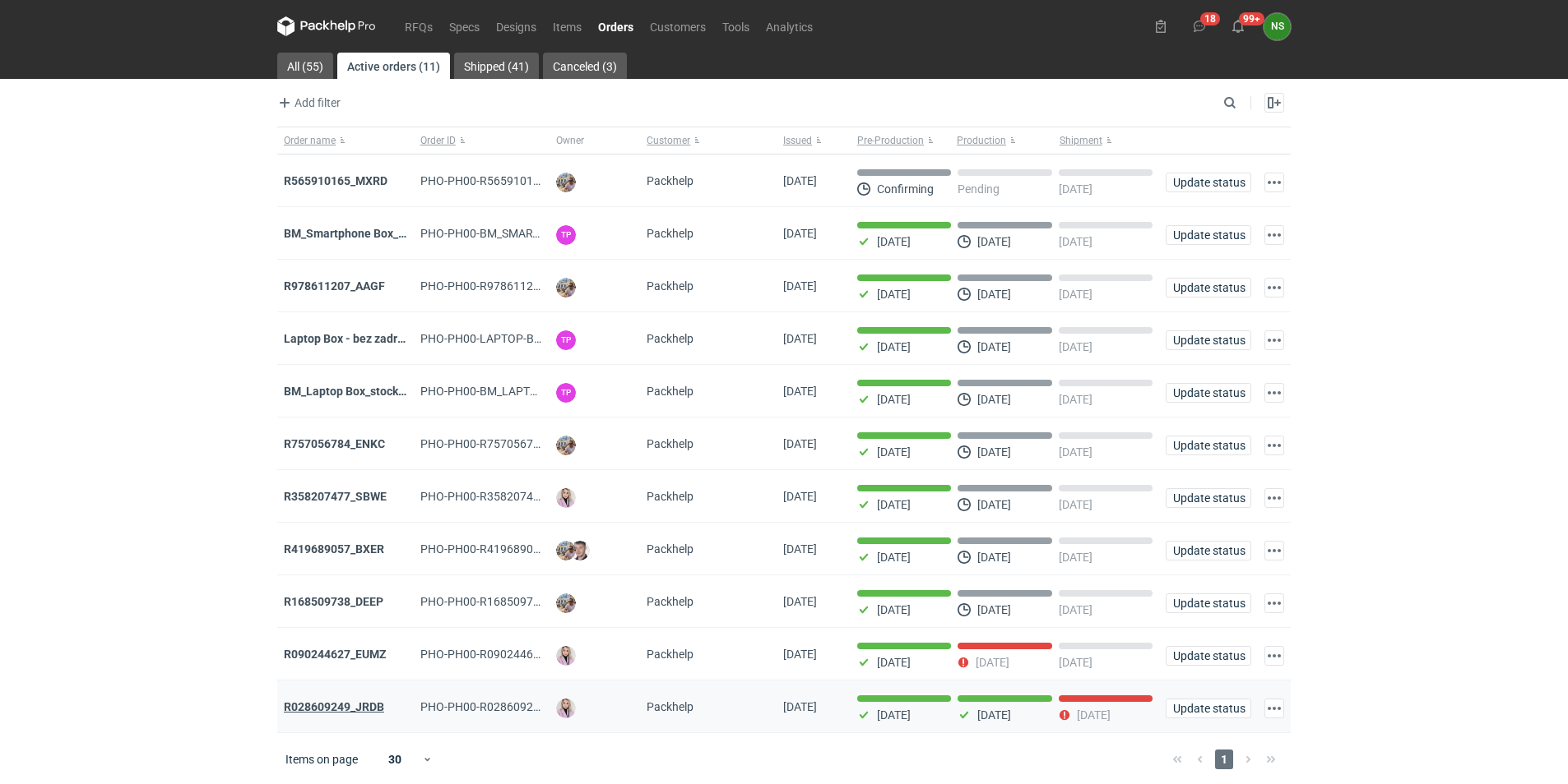
click at [378, 709] on strong "R028609249_JRDB" at bounding box center [334, 707] width 100 height 13
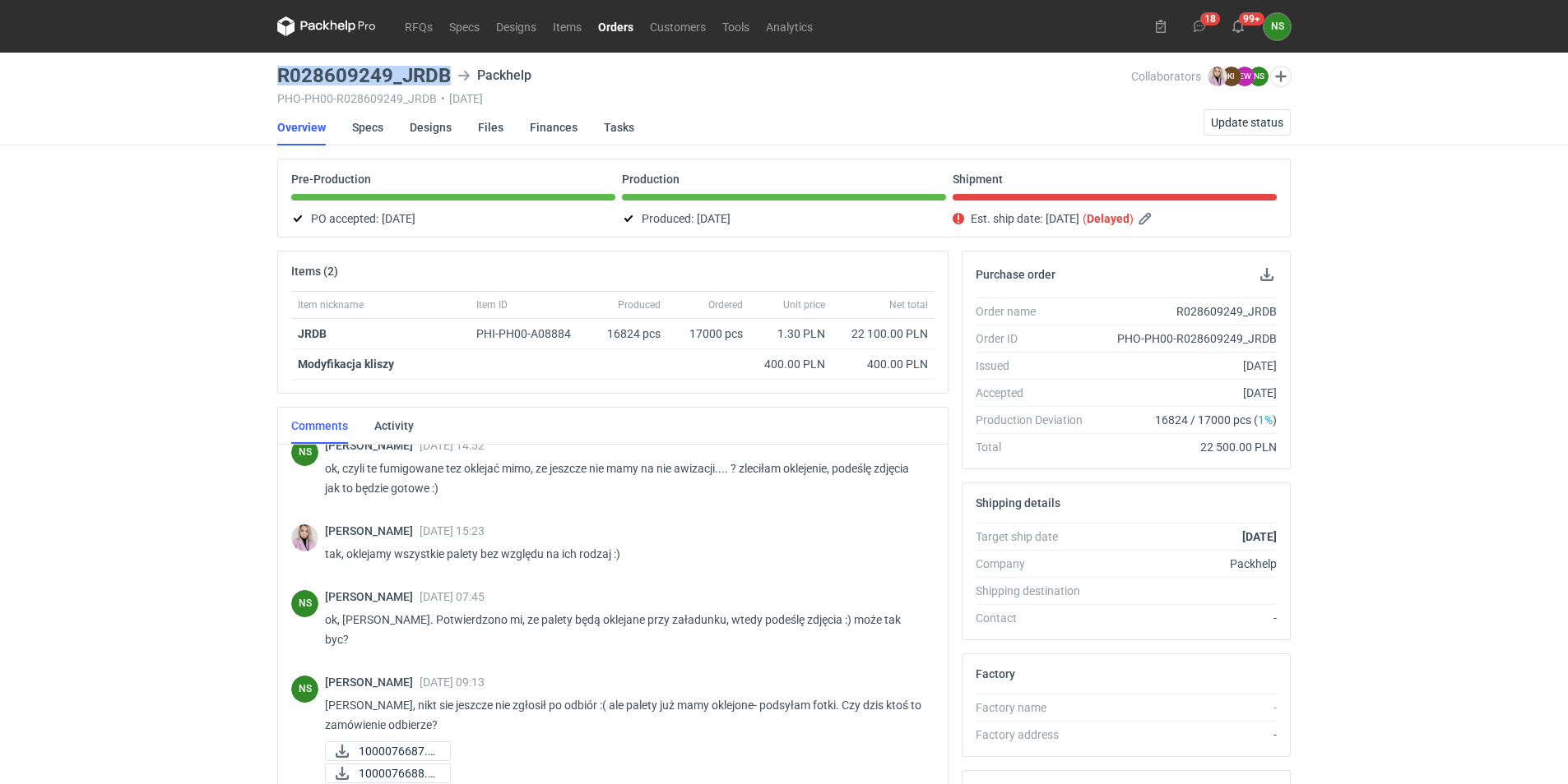
drag, startPoint x: 450, startPoint y: 72, endPoint x: 264, endPoint y: 71, distance: 186.0
click at [264, 71] on div "RFQs Specs Designs Items Orders Customers Tools Analytics 18 99+ NS [PERSON_NAM…" at bounding box center [784, 392] width 1568 height 784
copy h3 "R028609249_JRDB"
click at [1235, 118] on span "Update status" at bounding box center [1247, 122] width 72 height 11
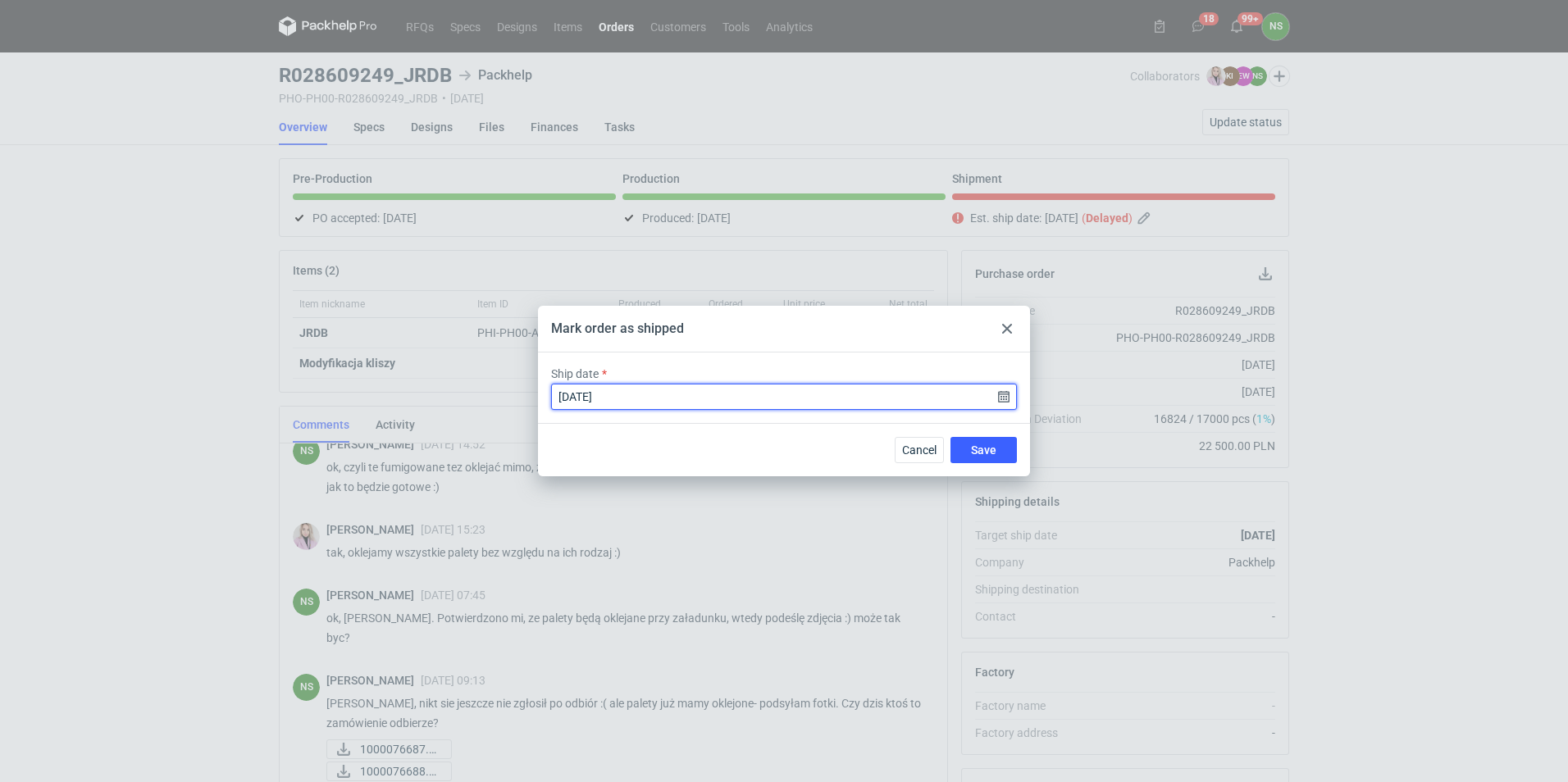
click at [1002, 393] on input "[DATE]" at bounding box center [784, 397] width 466 height 26
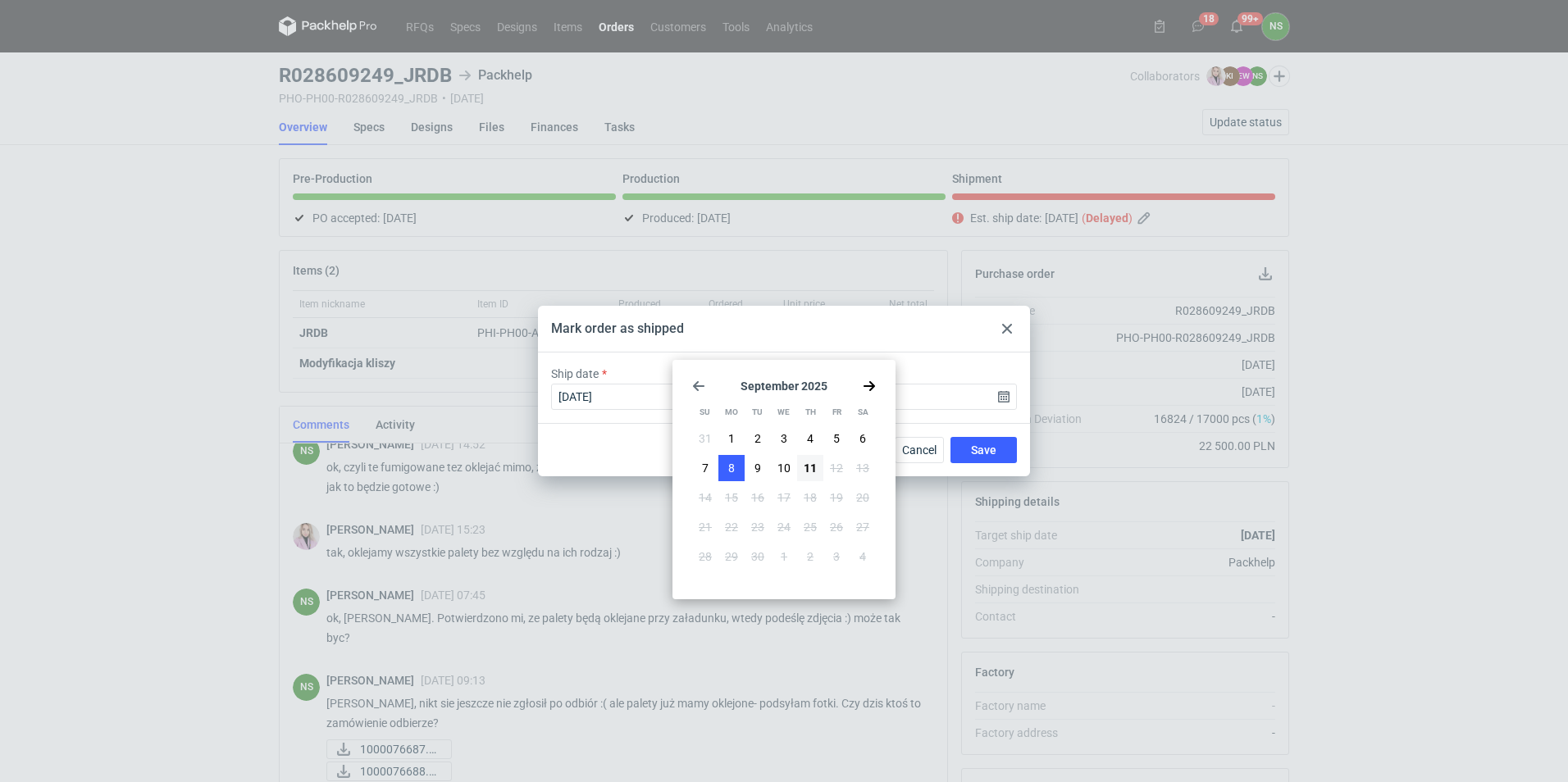
click at [735, 462] on button "8" at bounding box center [731, 468] width 26 height 26
type input "[DATE]"
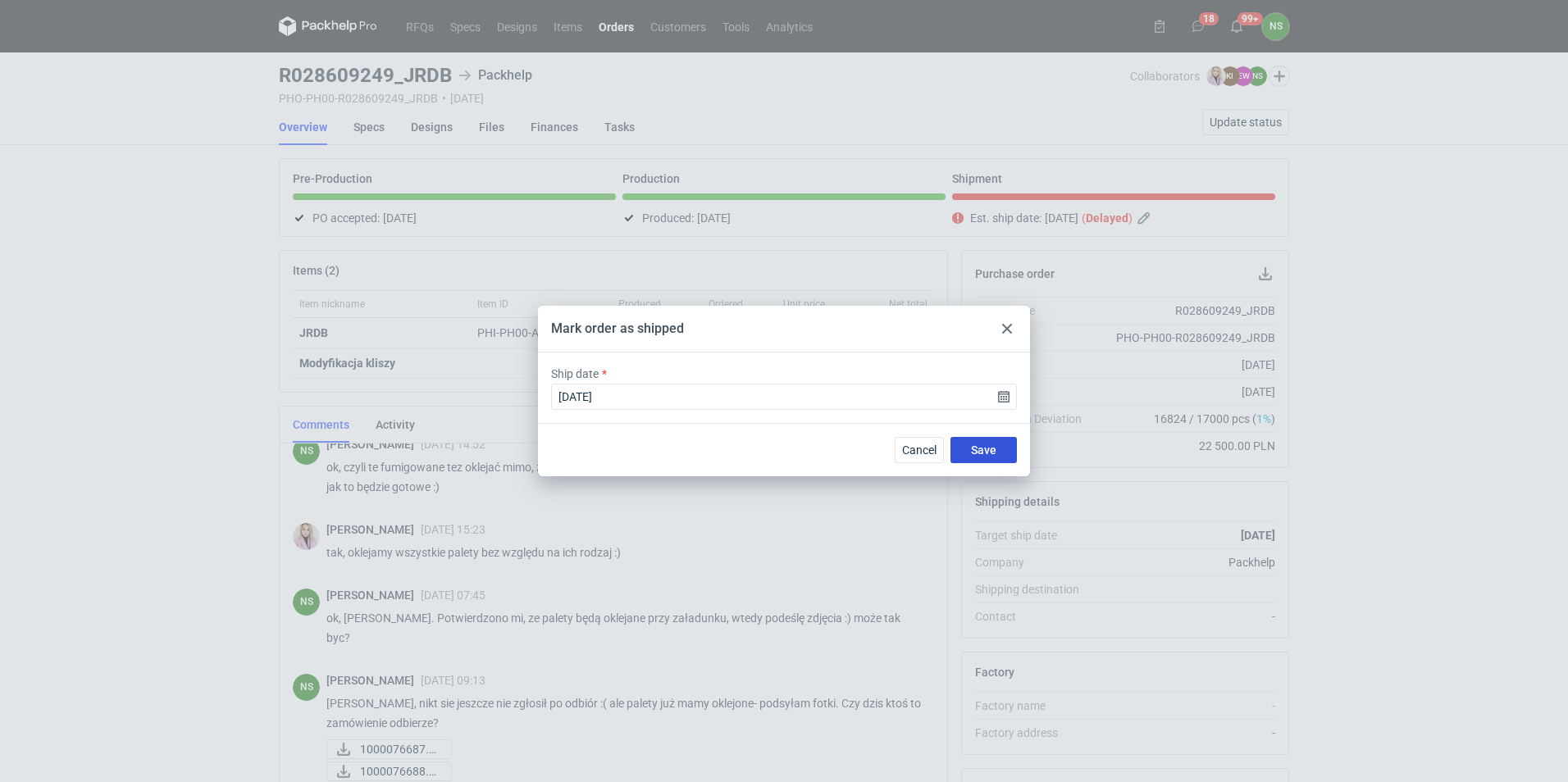
click at [974, 450] on span "Save" at bounding box center [983, 450] width 25 height 11
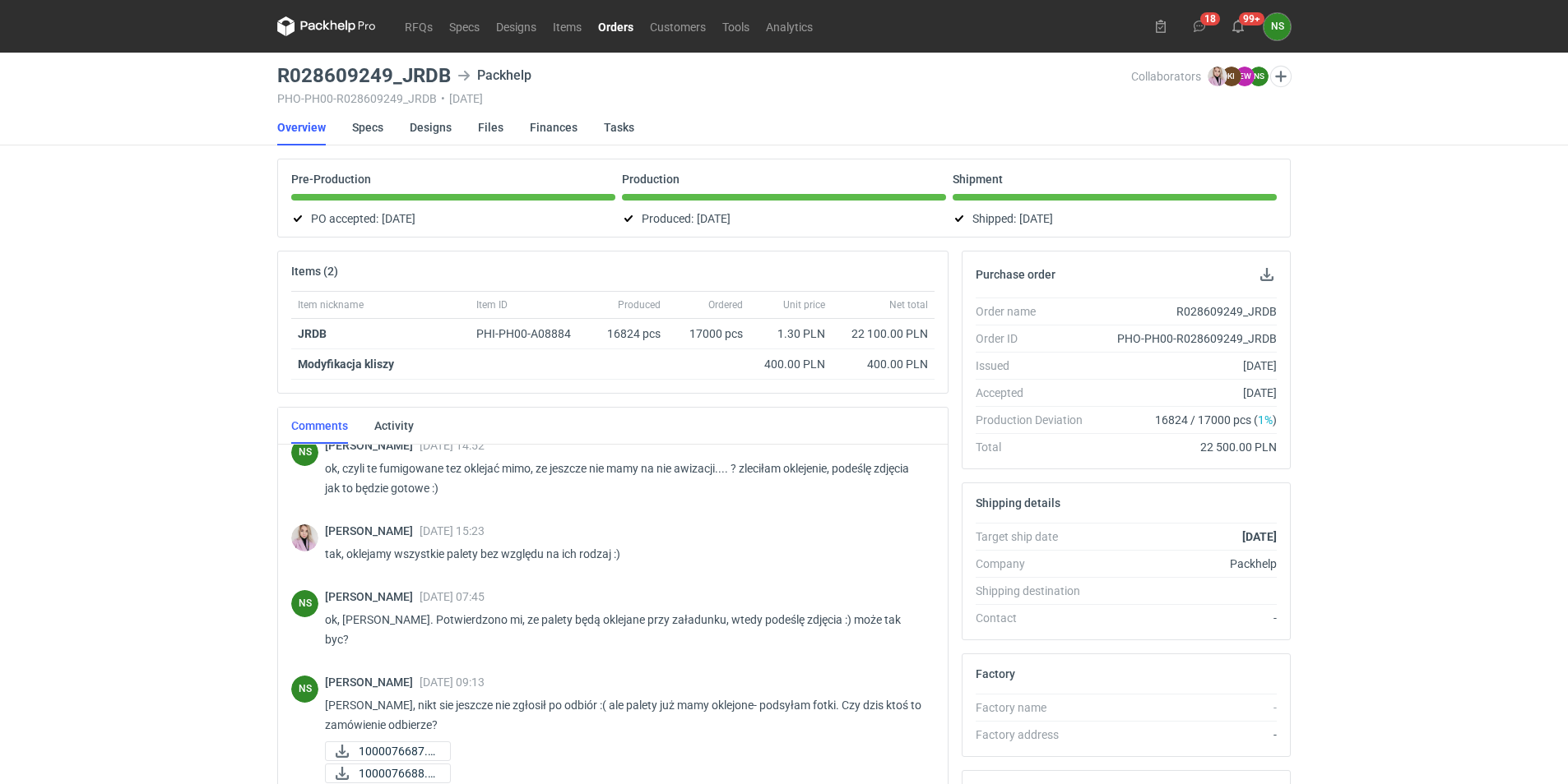
click at [618, 21] on link "Orders" at bounding box center [616, 26] width 52 height 19
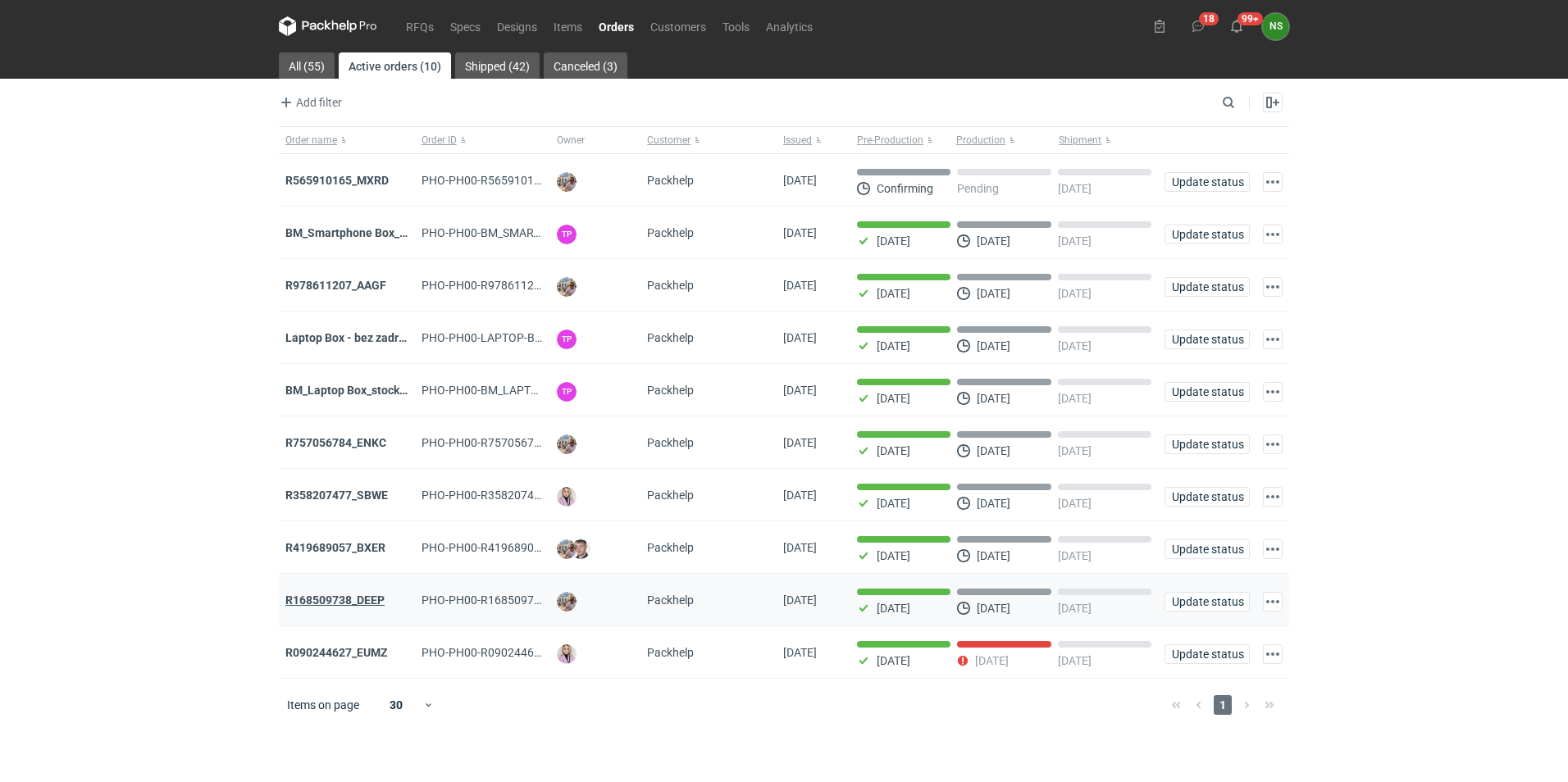
click at [351, 607] on strong "R168509738_DEEP" at bounding box center [334, 601] width 99 height 13
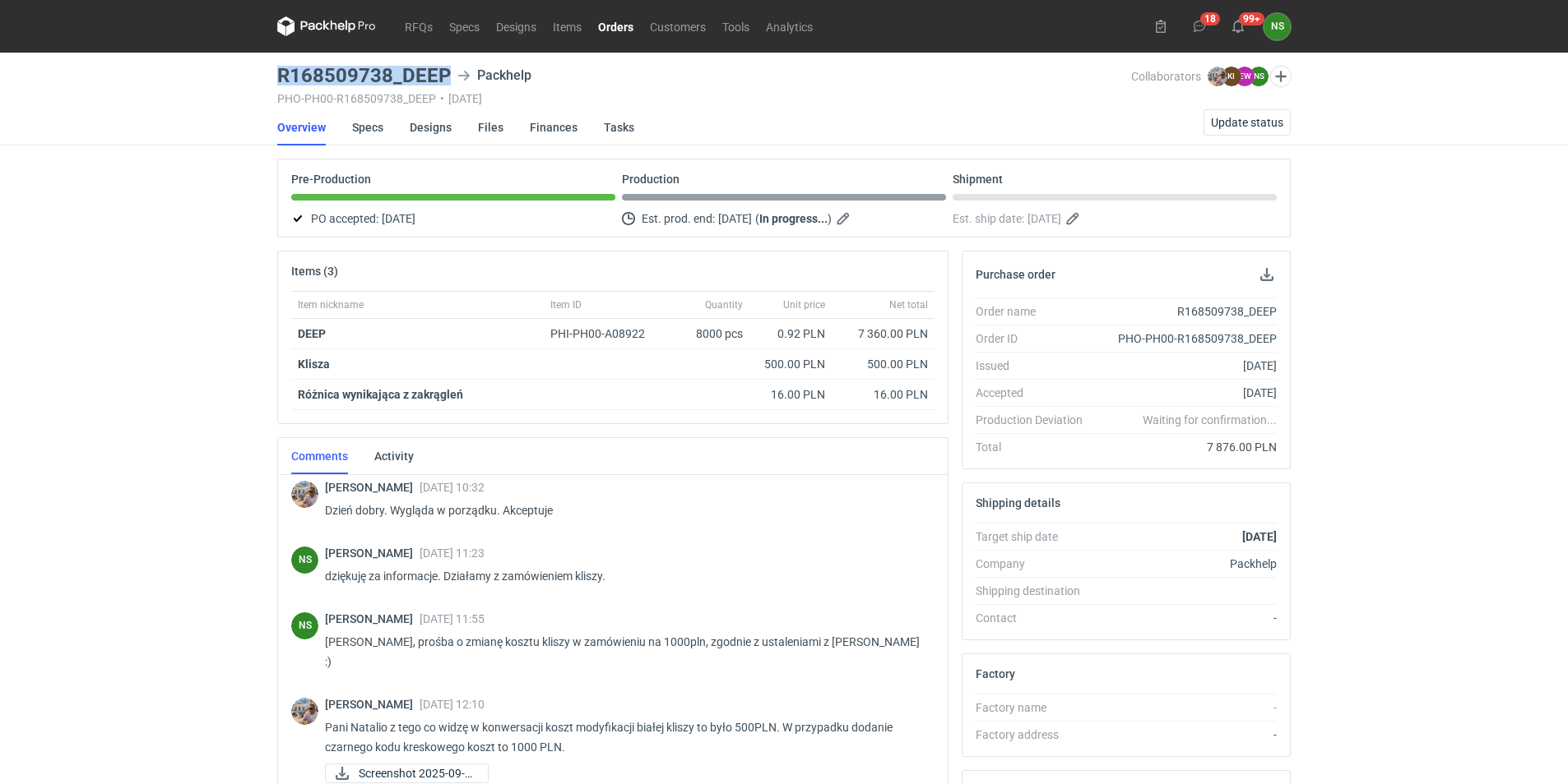
drag, startPoint x: 444, startPoint y: 75, endPoint x: 271, endPoint y: 66, distance: 173.2
click at [271, 66] on main "R168509738_DEEP Packhelp PHO-PH00-R168509738_DEEP • [DATE] Collaborators [PERSO…" at bounding box center [784, 555] width 1027 height 1004
copy h3 "R168509738_DEEP"
click at [616, 33] on link "Orders" at bounding box center [616, 26] width 52 height 19
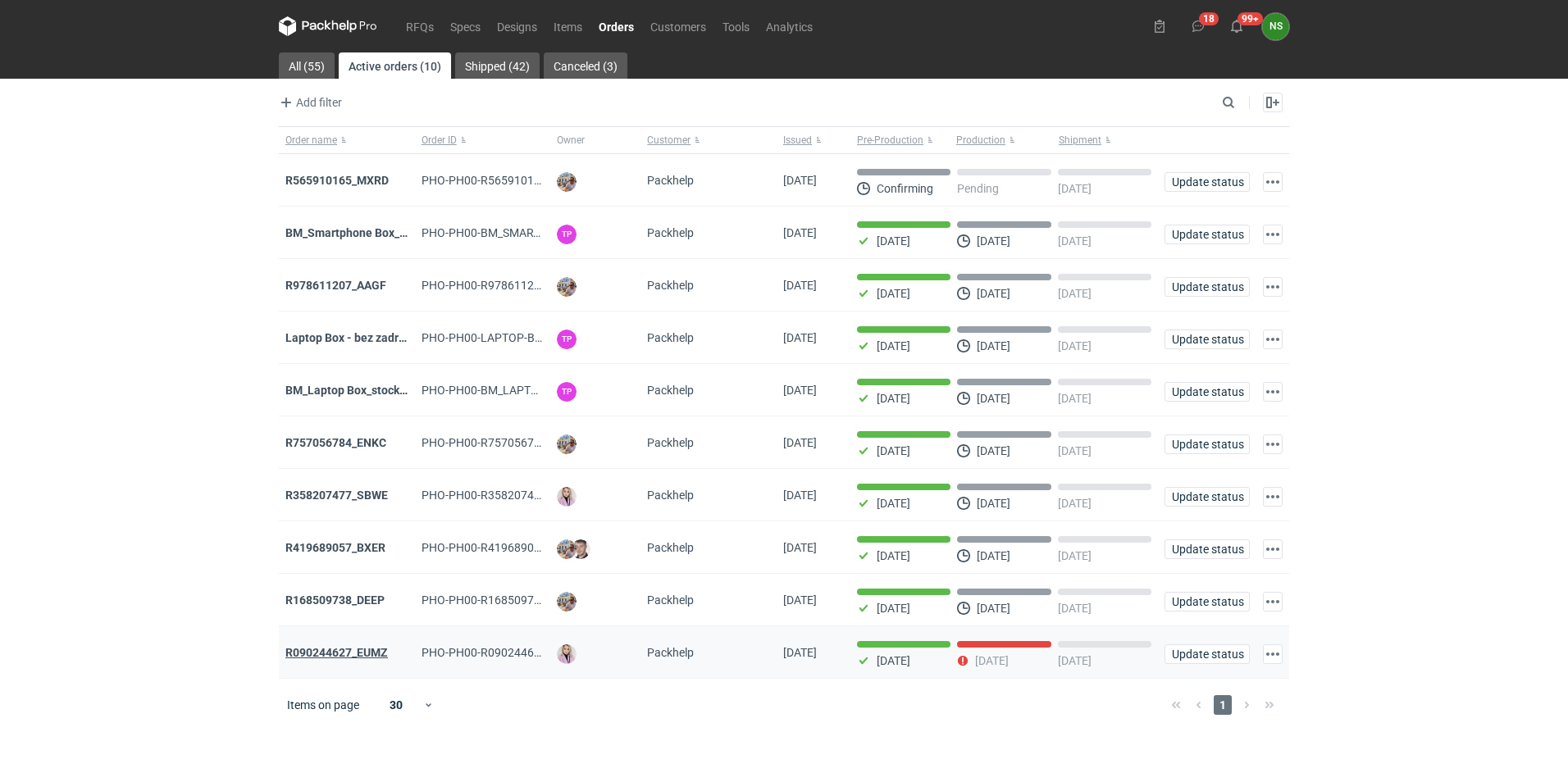
click at [355, 659] on strong "R090244627_EUMZ" at bounding box center [336, 652] width 103 height 13
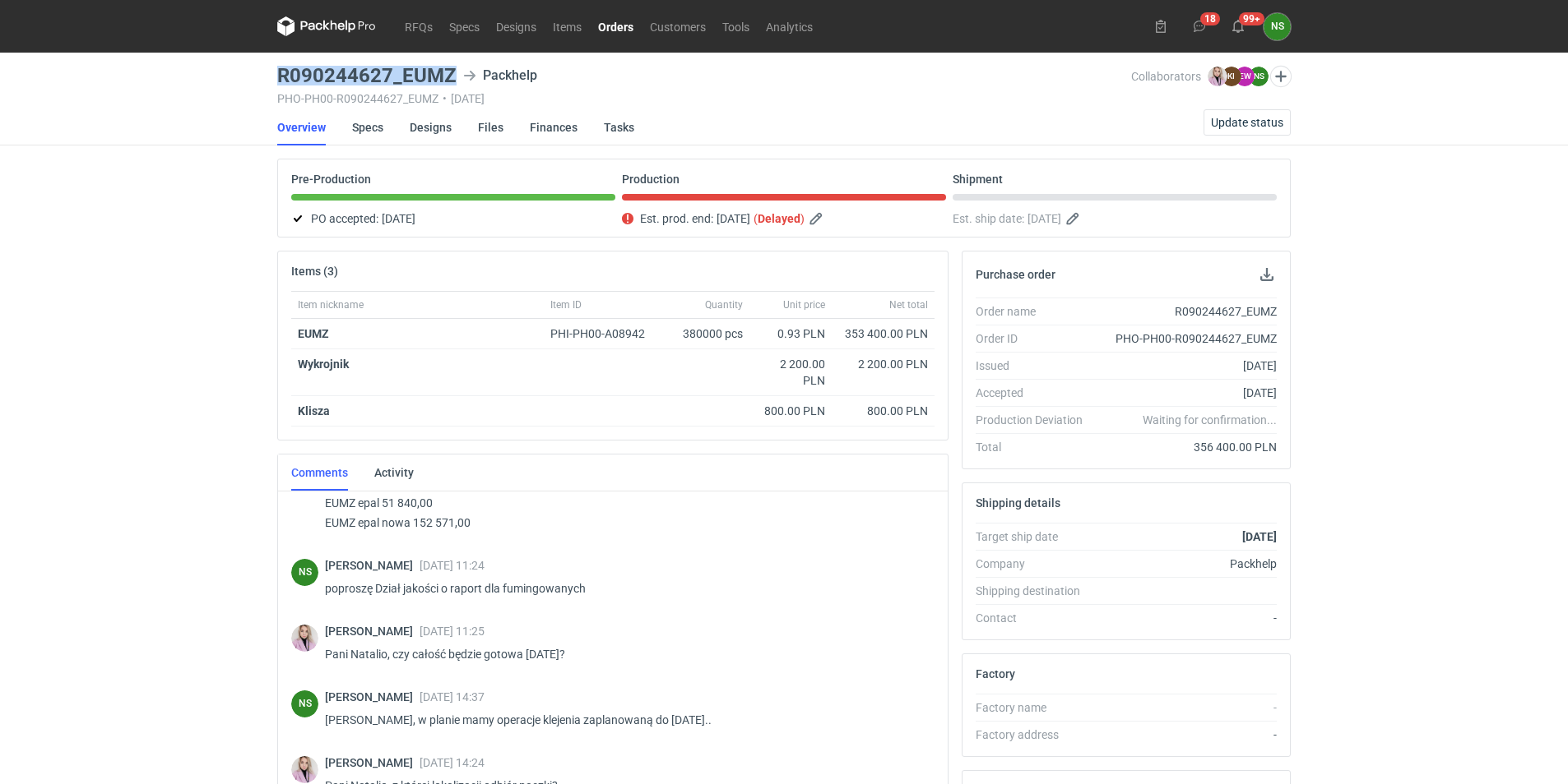
drag, startPoint x: 444, startPoint y: 75, endPoint x: 279, endPoint y: 75, distance: 165.0
click at [279, 75] on h3 "R090244627_EUMZ" at bounding box center [367, 75] width 179 height 19
